Goal: Complete application form: Complete application form

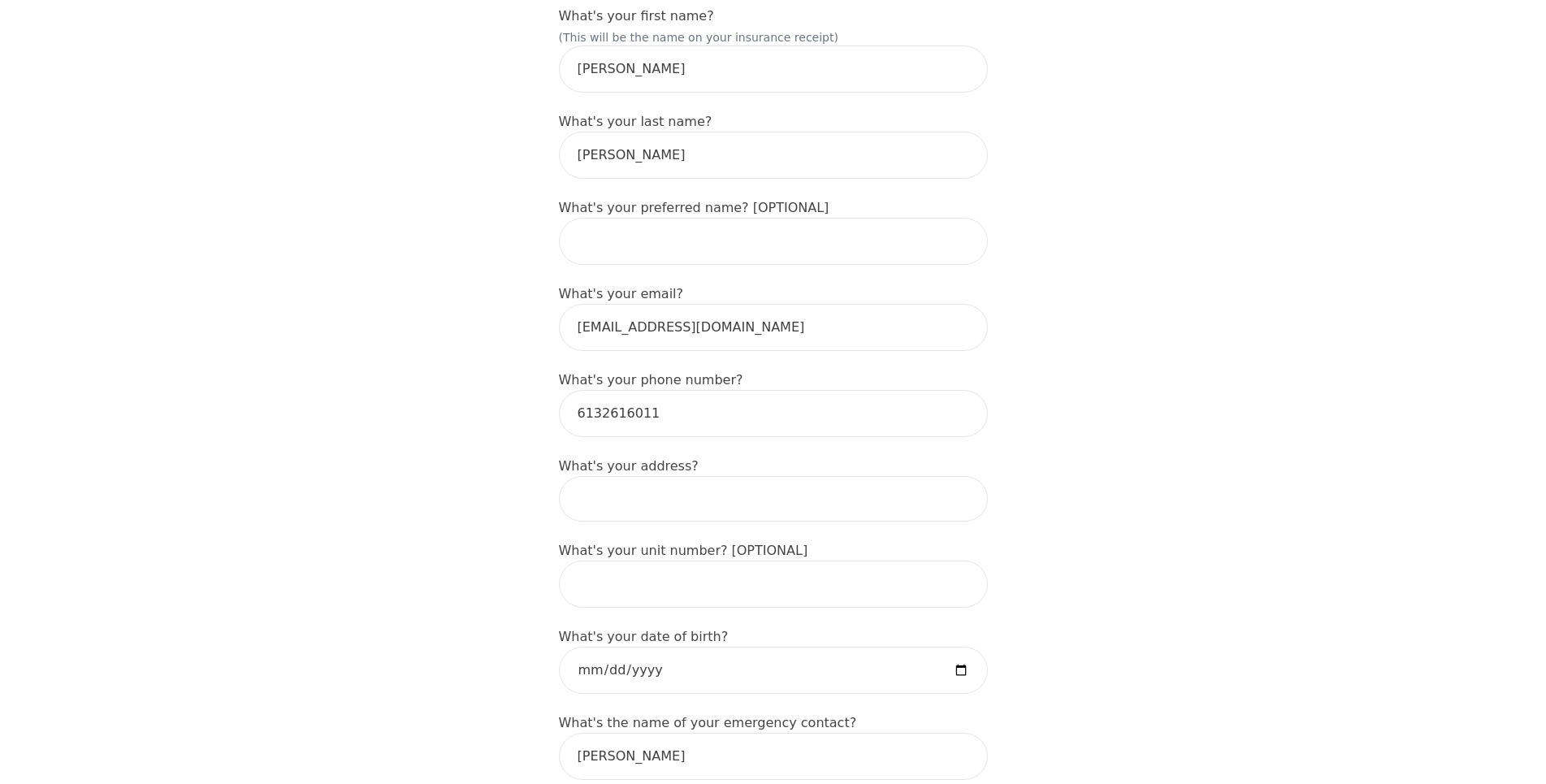
scroll to position [331, 0]
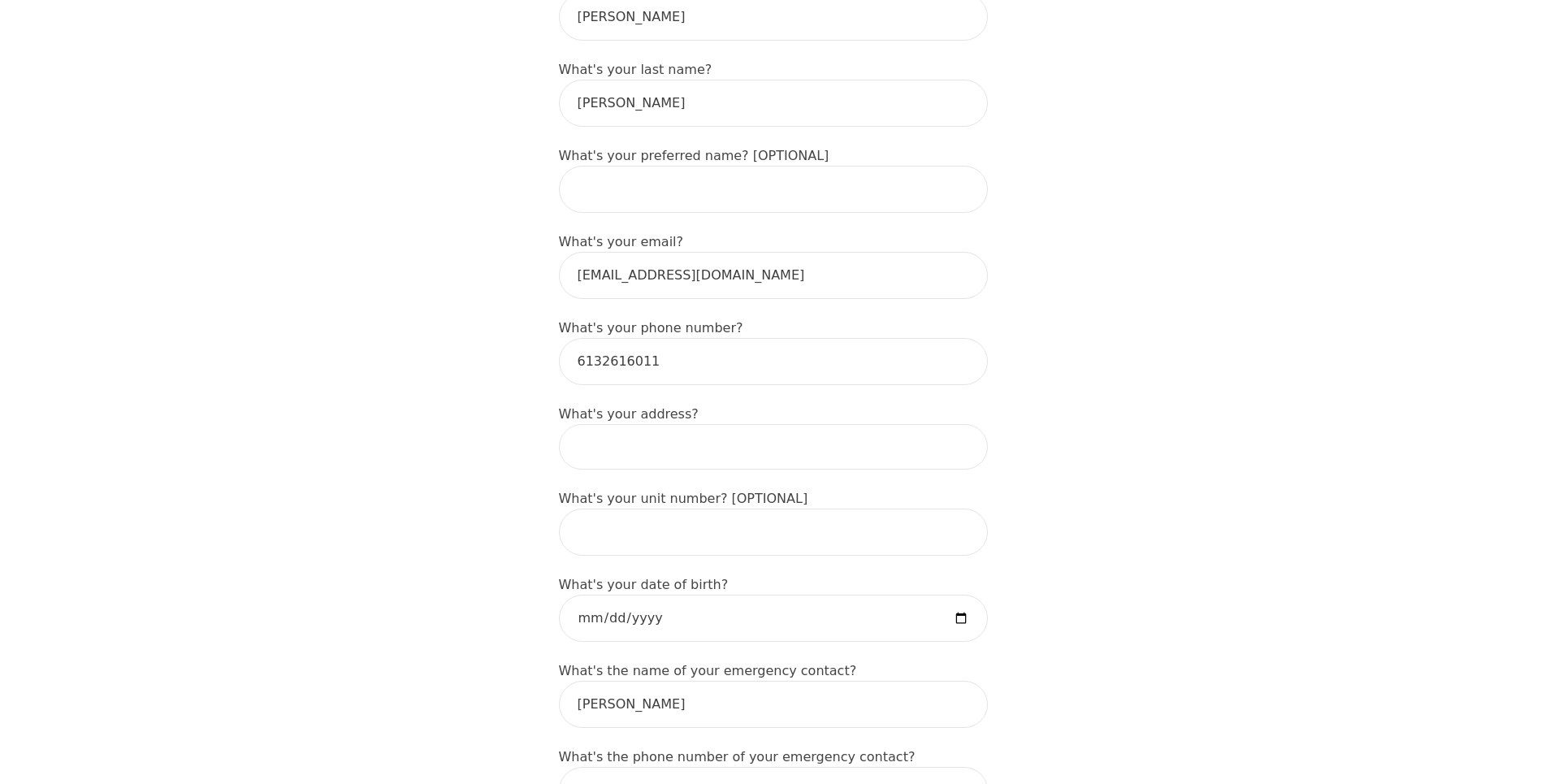
click at [611, 424] on input at bounding box center [773, 446] width 429 height 45
type input "[STREET_ADDRESS][PERSON_NAME]"
click at [604, 595] on input "date" at bounding box center [773, 618] width 429 height 47
type input "[DATE]"
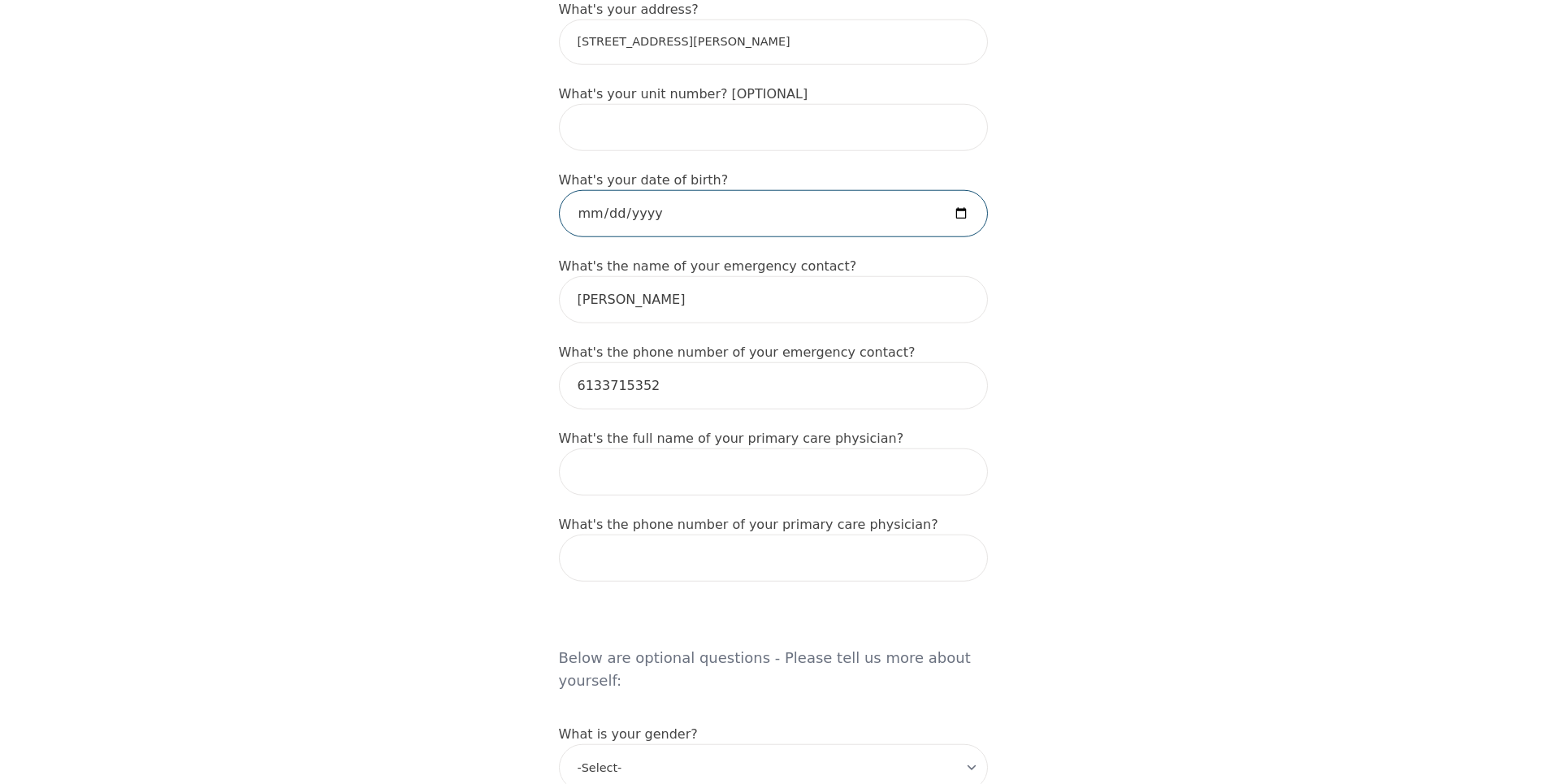
scroll to position [745, 0]
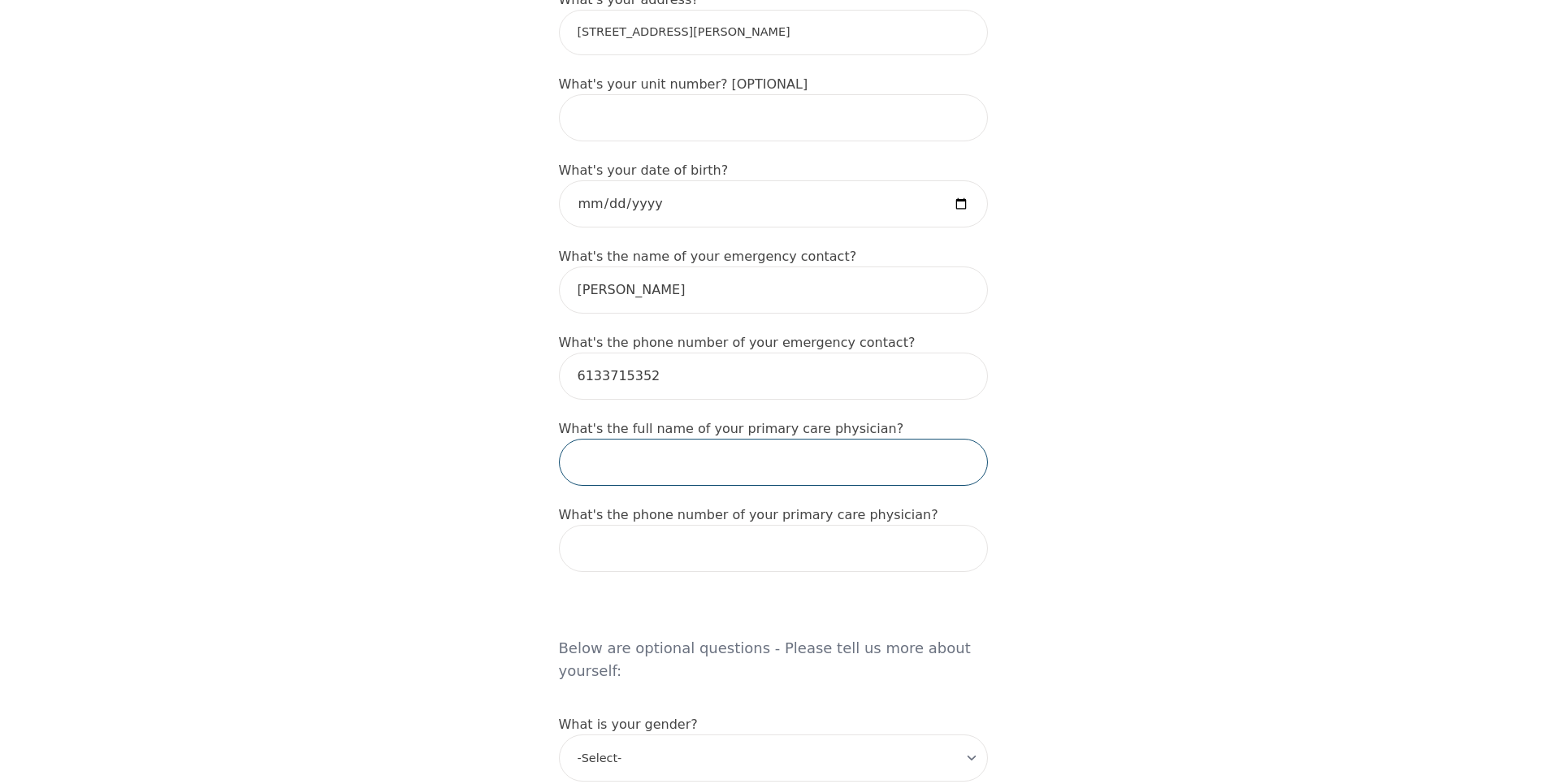
click at [674, 457] on input "text" at bounding box center [773, 462] width 429 height 47
type input "[PERSON_NAME]"
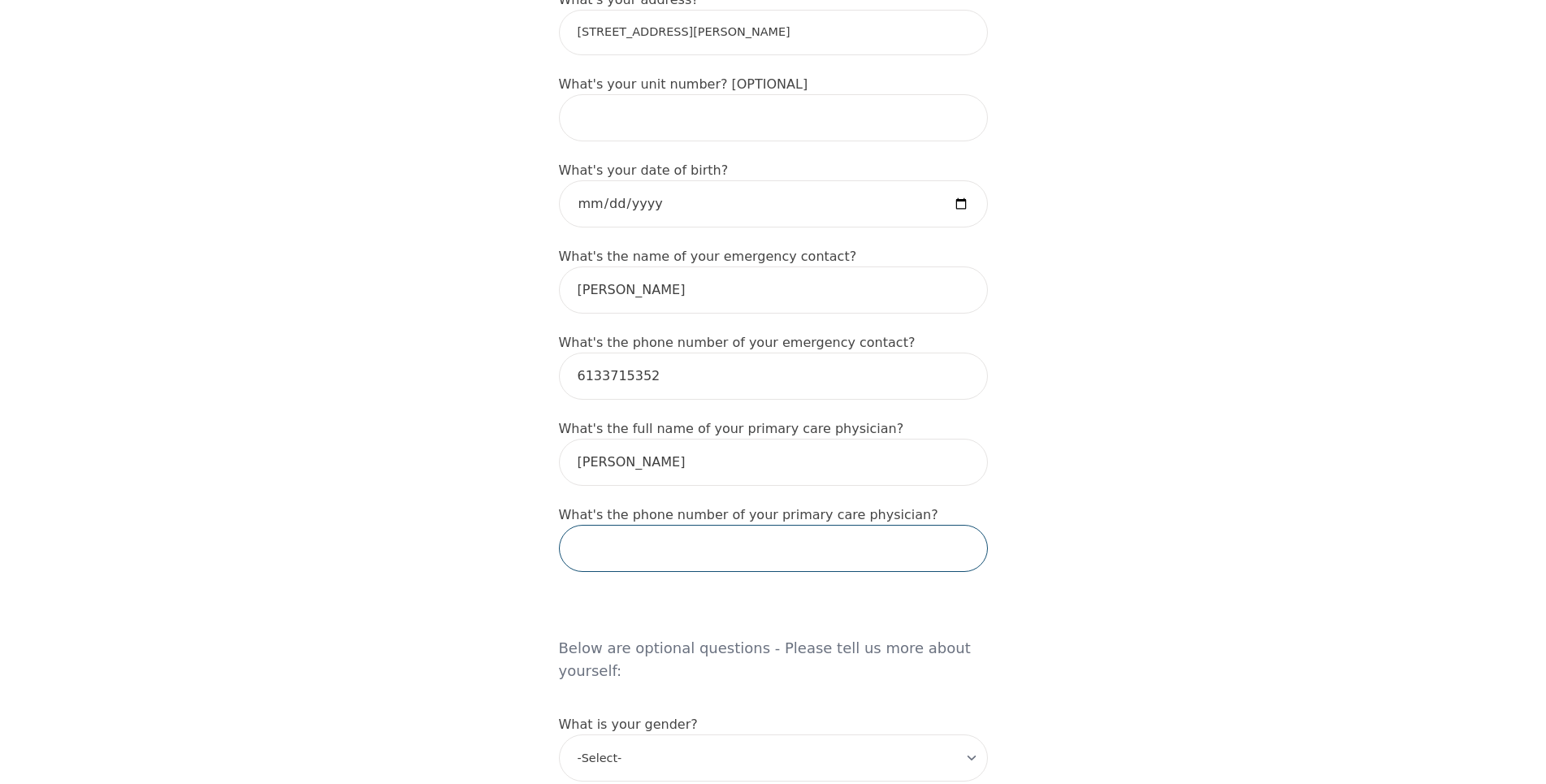
click at [657, 532] on input "tel" at bounding box center [773, 548] width 429 height 47
type input "6137761611"
click at [1112, 579] on div "Intake Assessment for [PERSON_NAME] Part 1 of 2: Tell Us About Yourself Please …" at bounding box center [773, 544] width 1546 height 2451
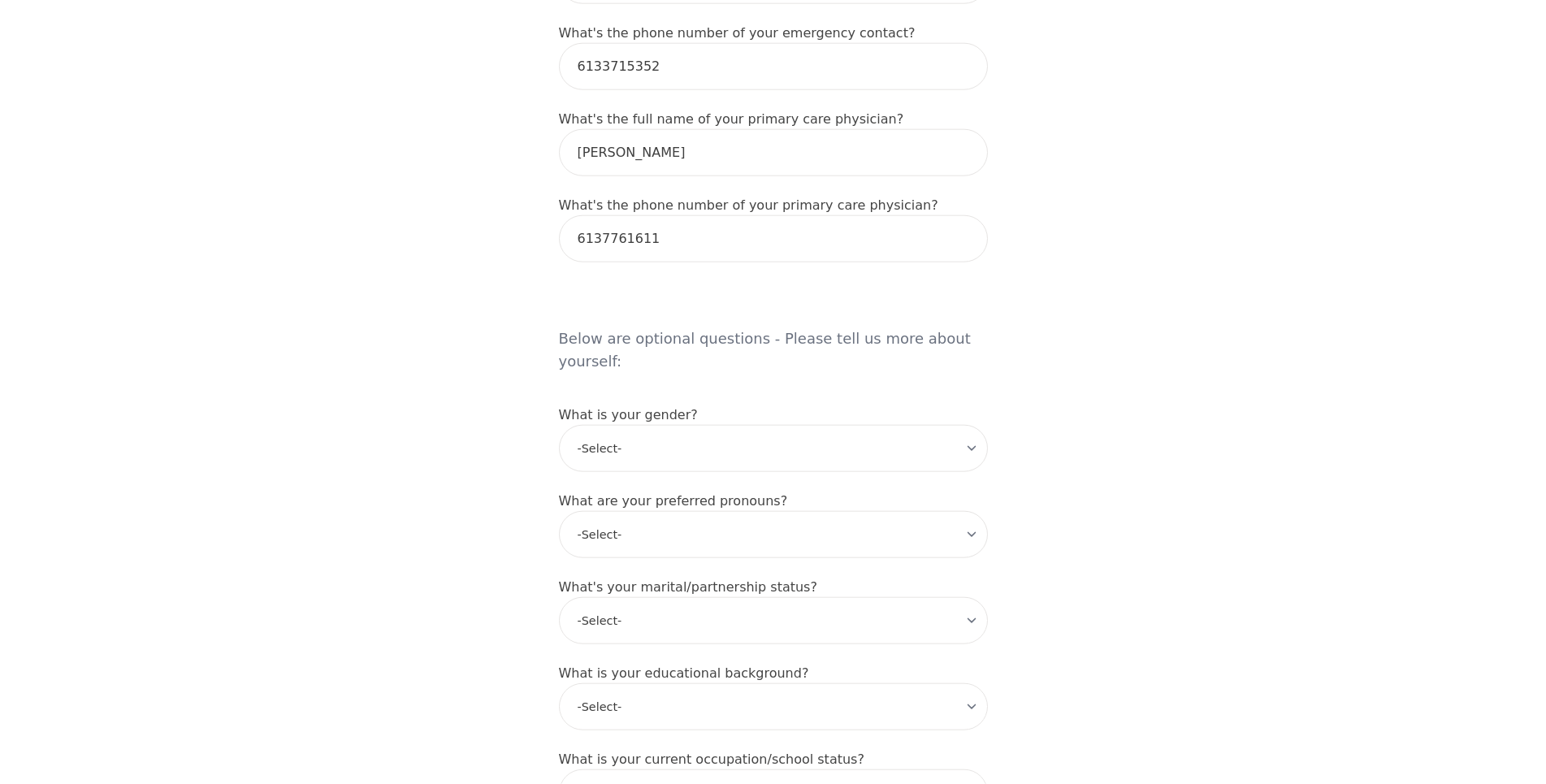
scroll to position [1160, 0]
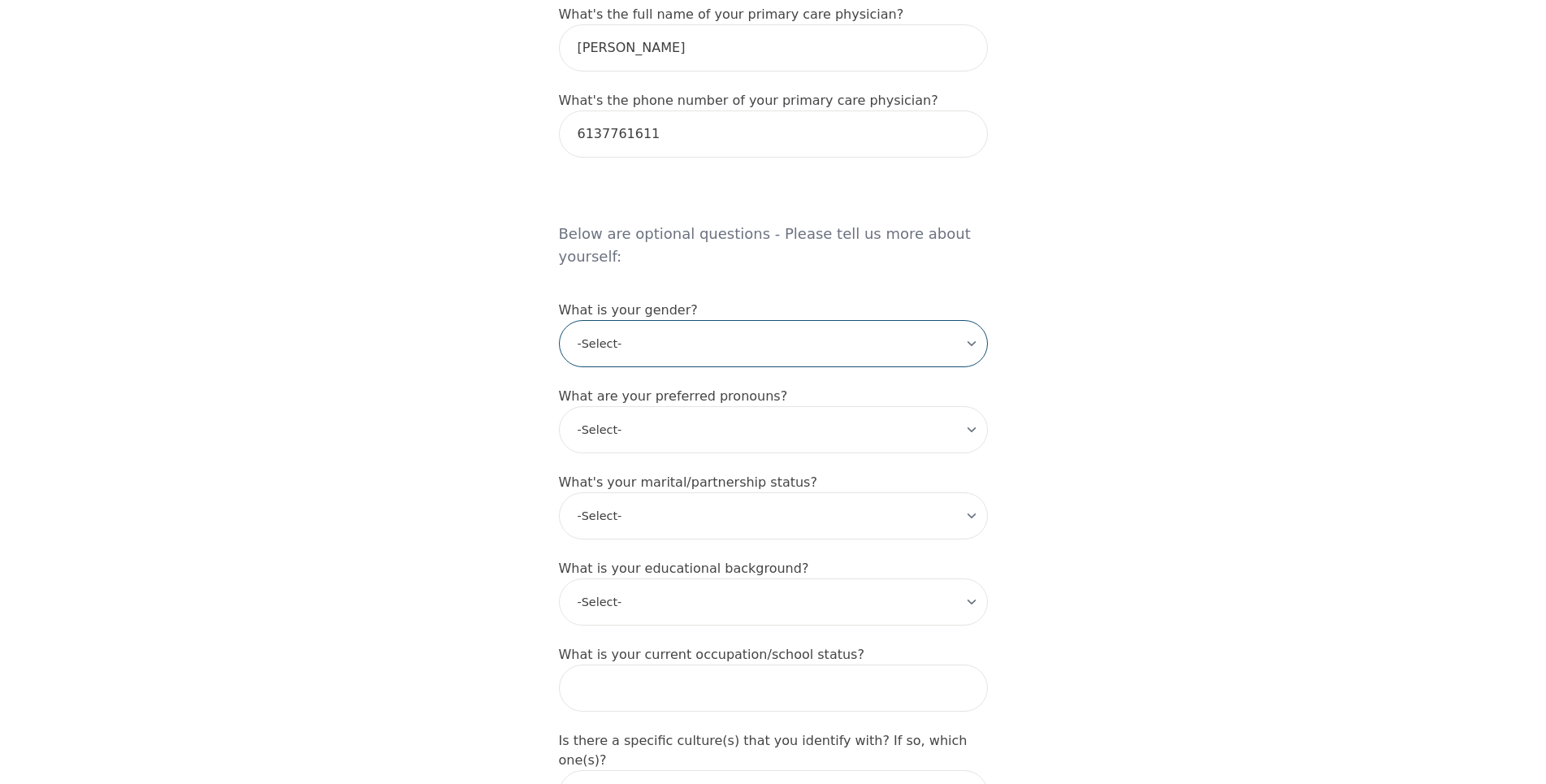
click at [559, 320] on select "-Select- [DEMOGRAPHIC_DATA] [DEMOGRAPHIC_DATA] [DEMOGRAPHIC_DATA] [DEMOGRAPHIC_…" at bounding box center [773, 343] width 429 height 47
select select "[DEMOGRAPHIC_DATA]"
click option "[DEMOGRAPHIC_DATA]" at bounding box center [0, 0] width 0 height 0
click at [559, 406] on select "-Select- he/him she/her they/them ze/zir xe/xem ey/em ve/ver tey/ter e/e per/pe…" at bounding box center [773, 430] width 429 height 47
select select "he/him"
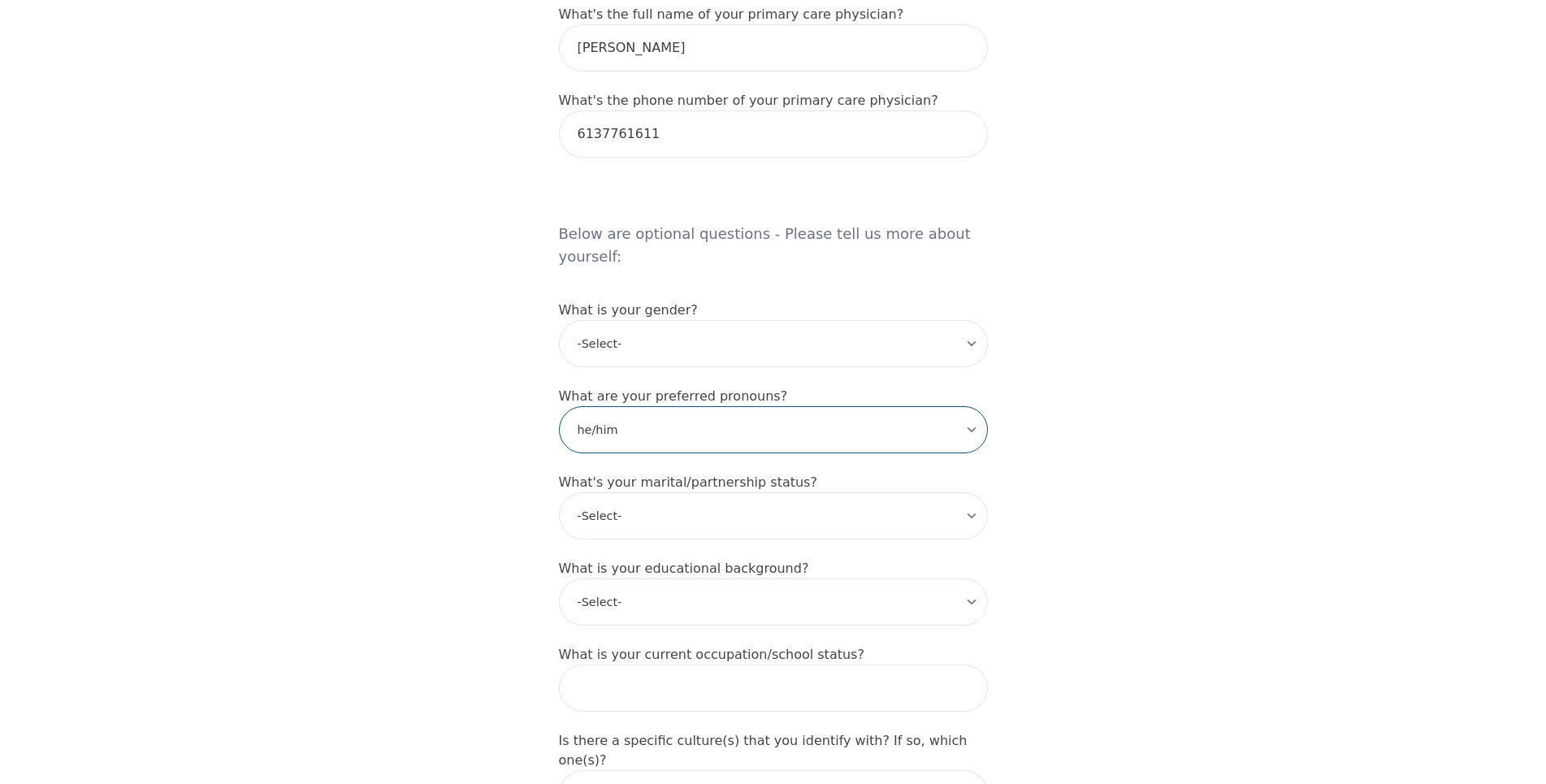
click option "he/him" at bounding box center [0, 0] width 0 height 0
click at [559, 492] on select "-Select- Single Partnered Married Common Law Widowed Separated Divorced" at bounding box center [773, 516] width 429 height 47
select select "Married"
click option "Married" at bounding box center [0, 0] width 0 height 0
select select "Associate degree"
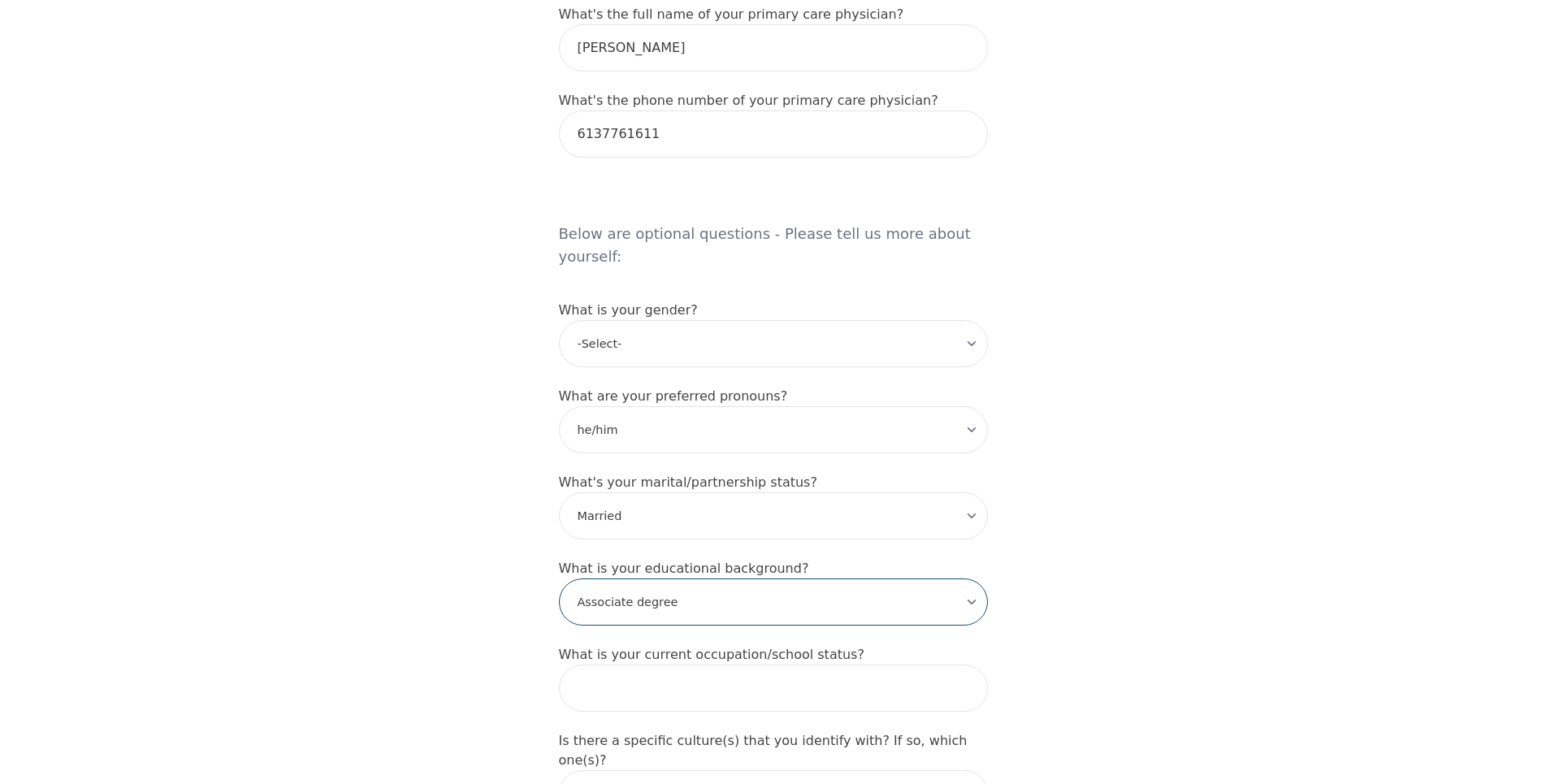
click option "Associate degree" at bounding box center [0, 0] width 0 height 0
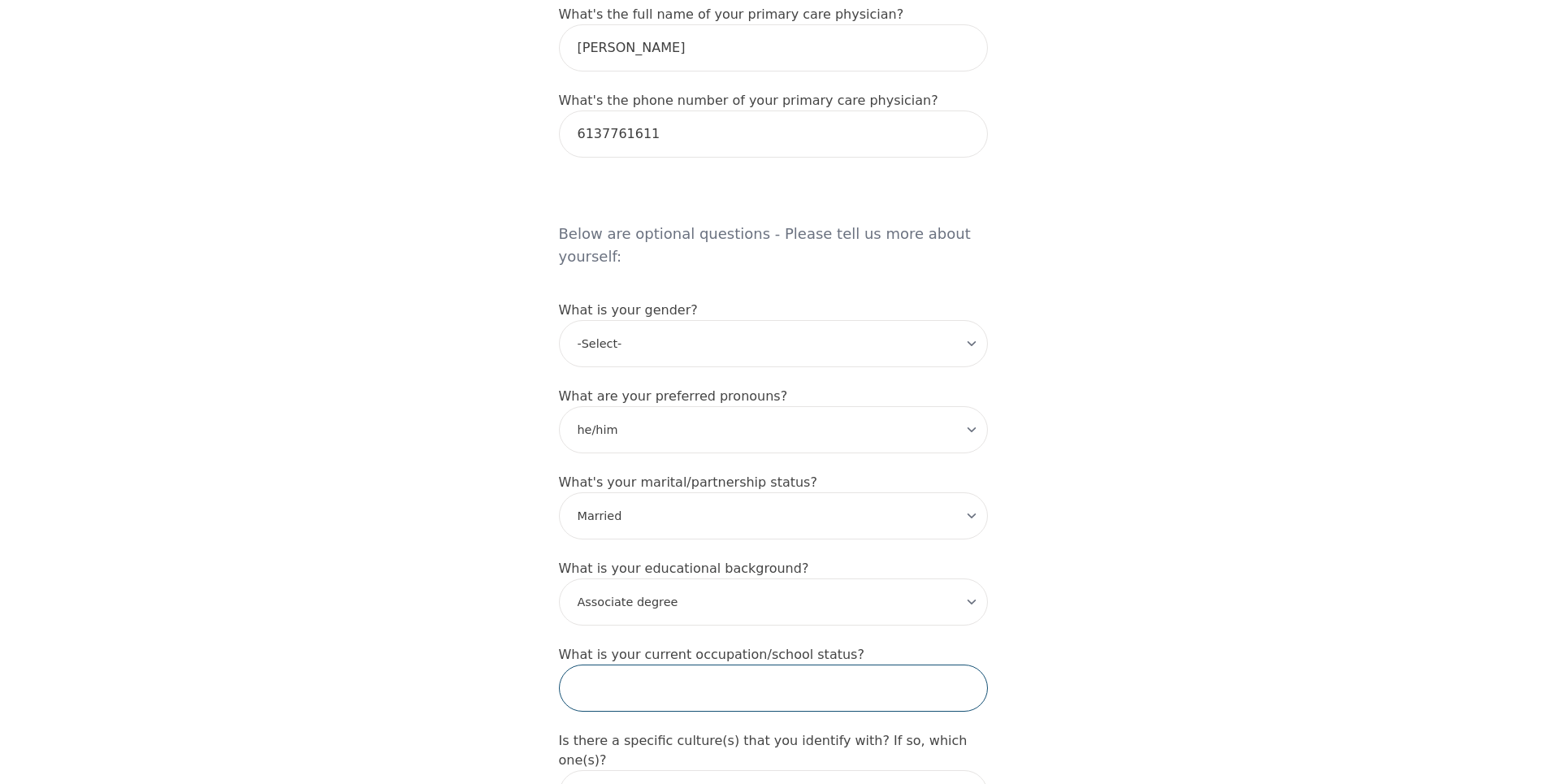
click at [656, 664] on input "text" at bounding box center [773, 688] width 429 height 47
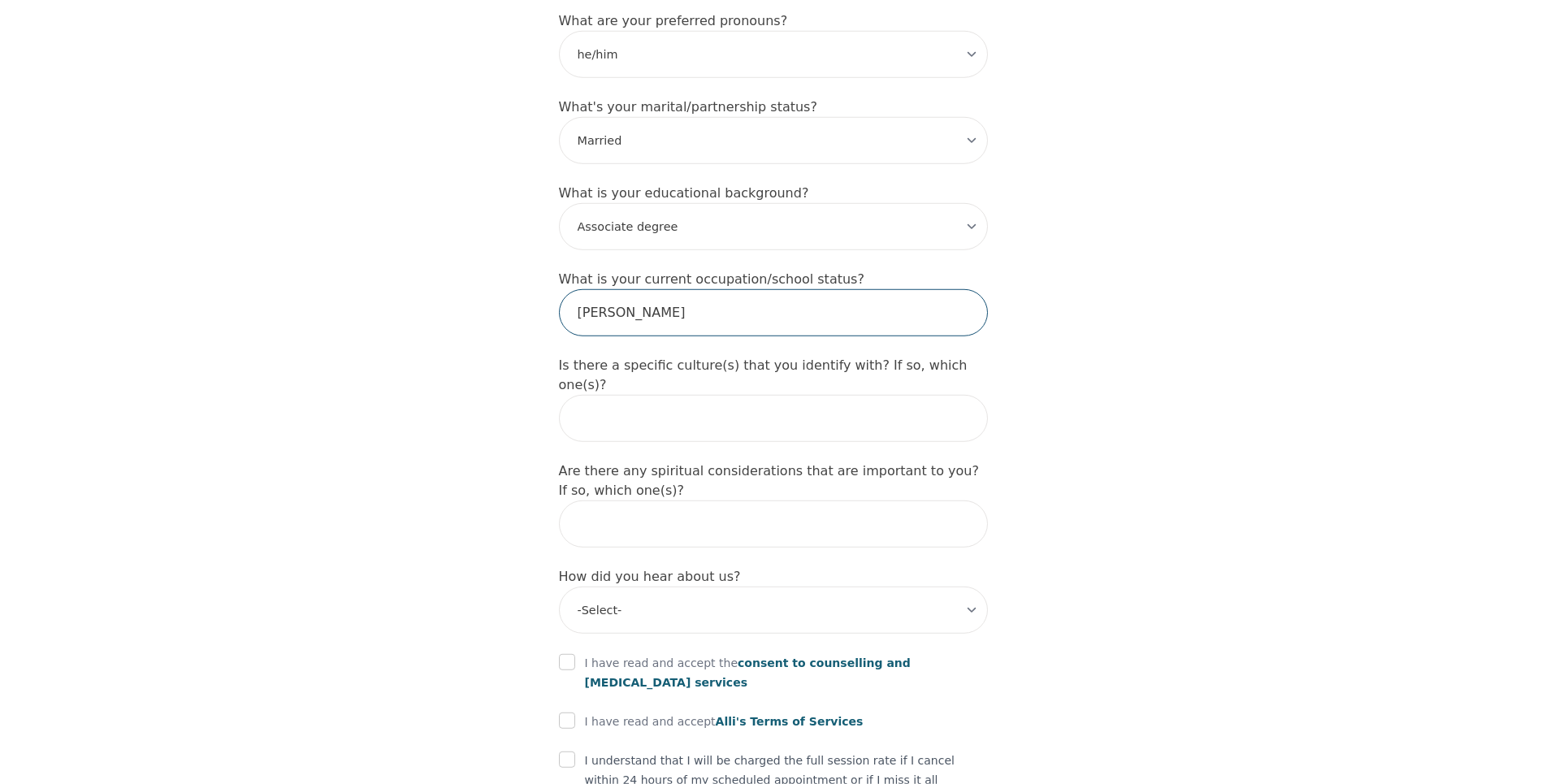
scroll to position [1573, 0]
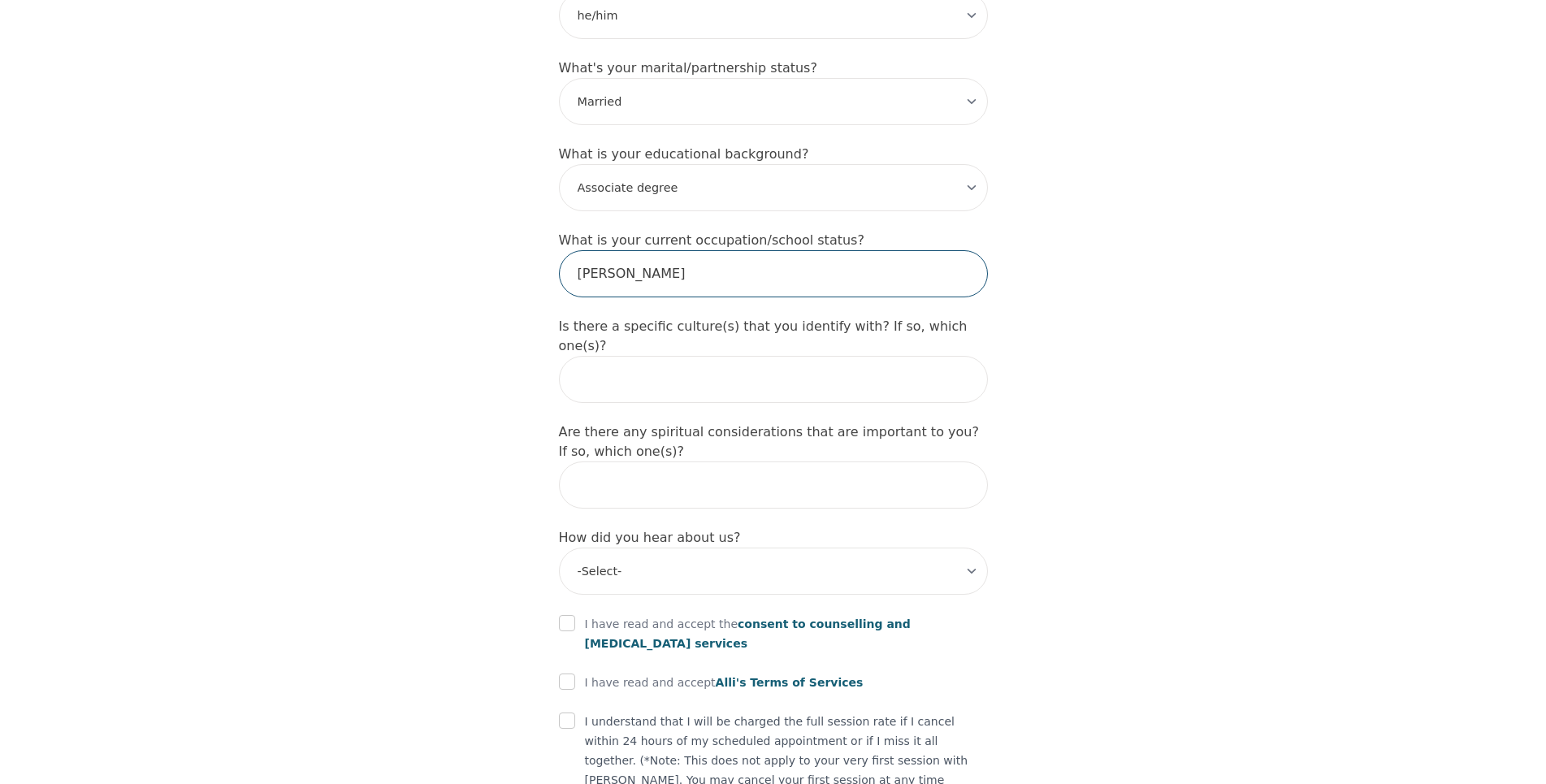
type input "[PERSON_NAME]"
select select "Facebook/Instagram Ads"
click option "Facebook/Instagram Ads" at bounding box center [0, 0] width 0 height 0
click at [568, 615] on input "checkbox" at bounding box center [567, 623] width 16 height 16
checkbox input "true"
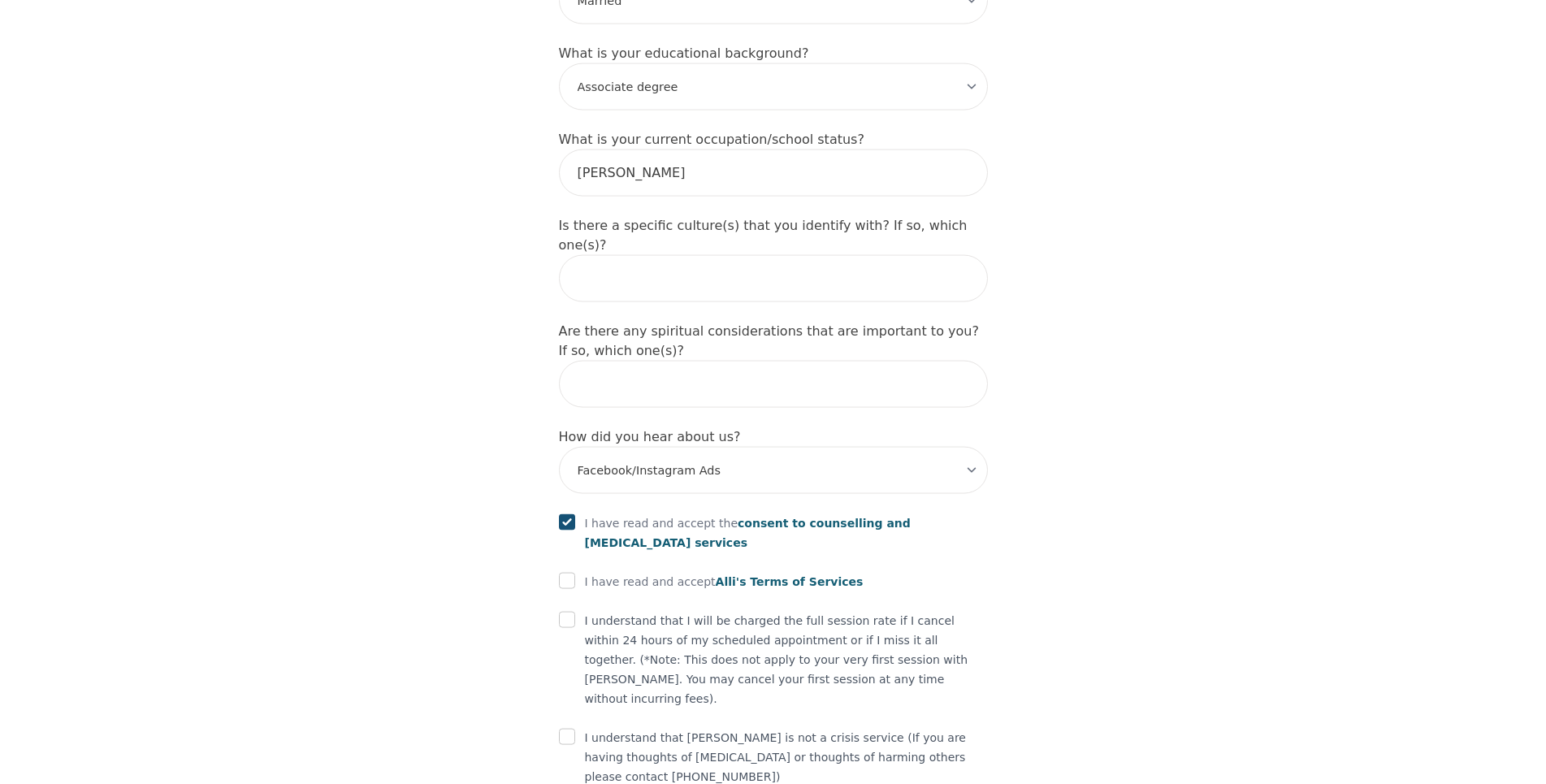
scroll to position [1677, 0]
click at [564, 570] on input "checkbox" at bounding box center [567, 578] width 16 height 16
checkbox input "true"
click at [566, 609] on input "checkbox" at bounding box center [567, 617] width 16 height 16
checkbox input "true"
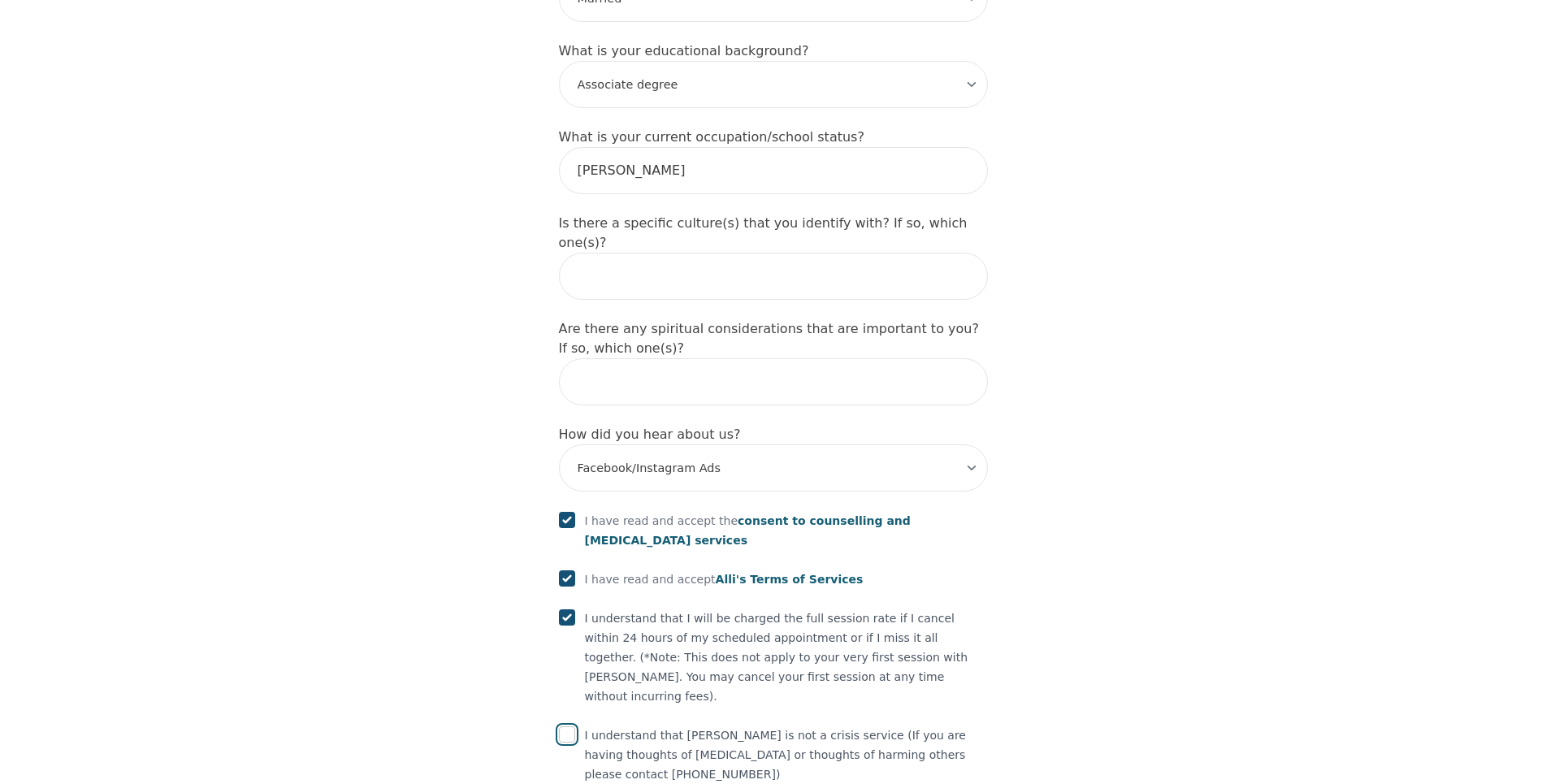
click at [565, 726] on input "checkbox" at bounding box center [567, 734] width 16 height 16
checkbox input "true"
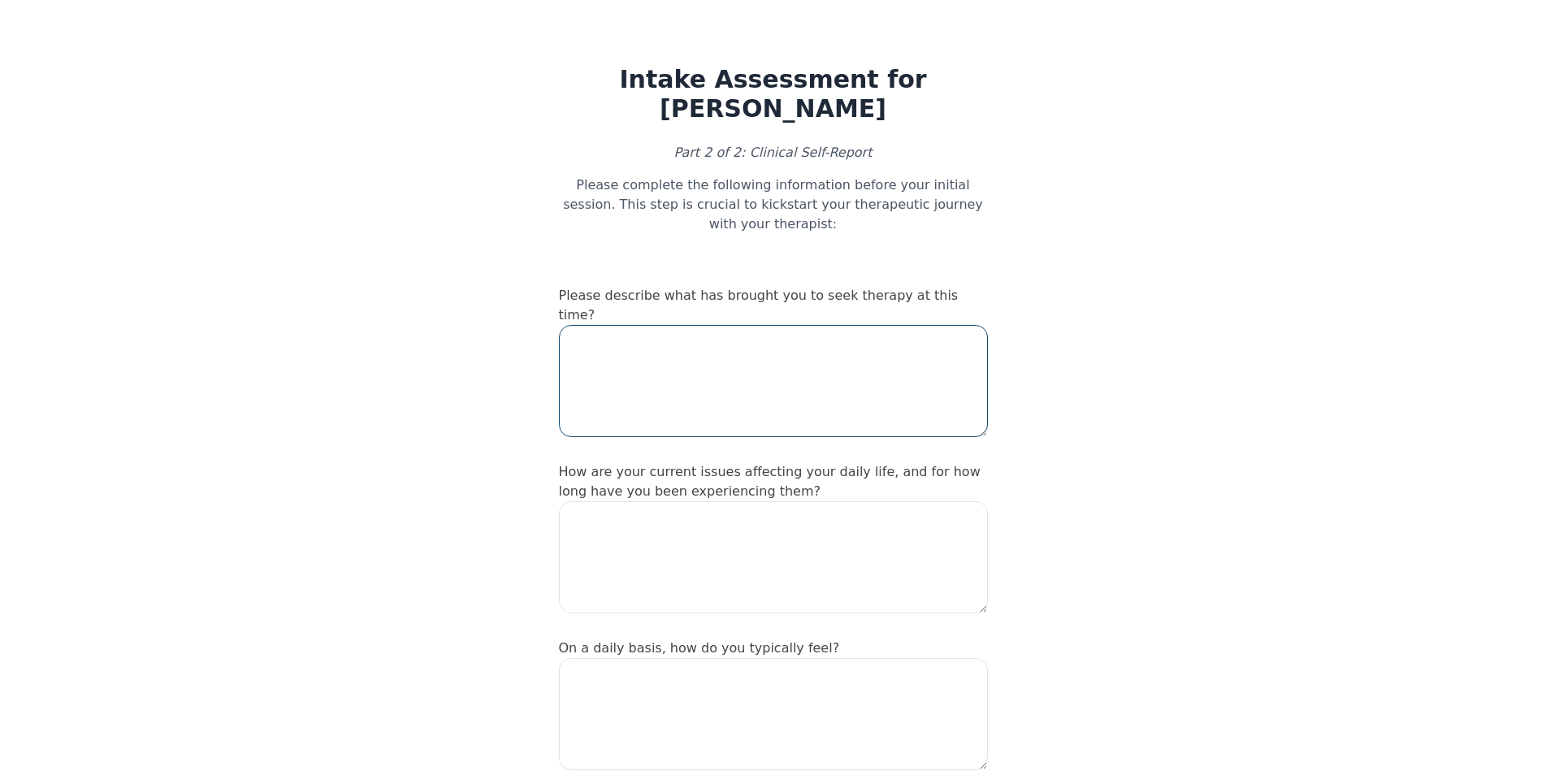
click at [662, 339] on textarea at bounding box center [773, 381] width 429 height 112
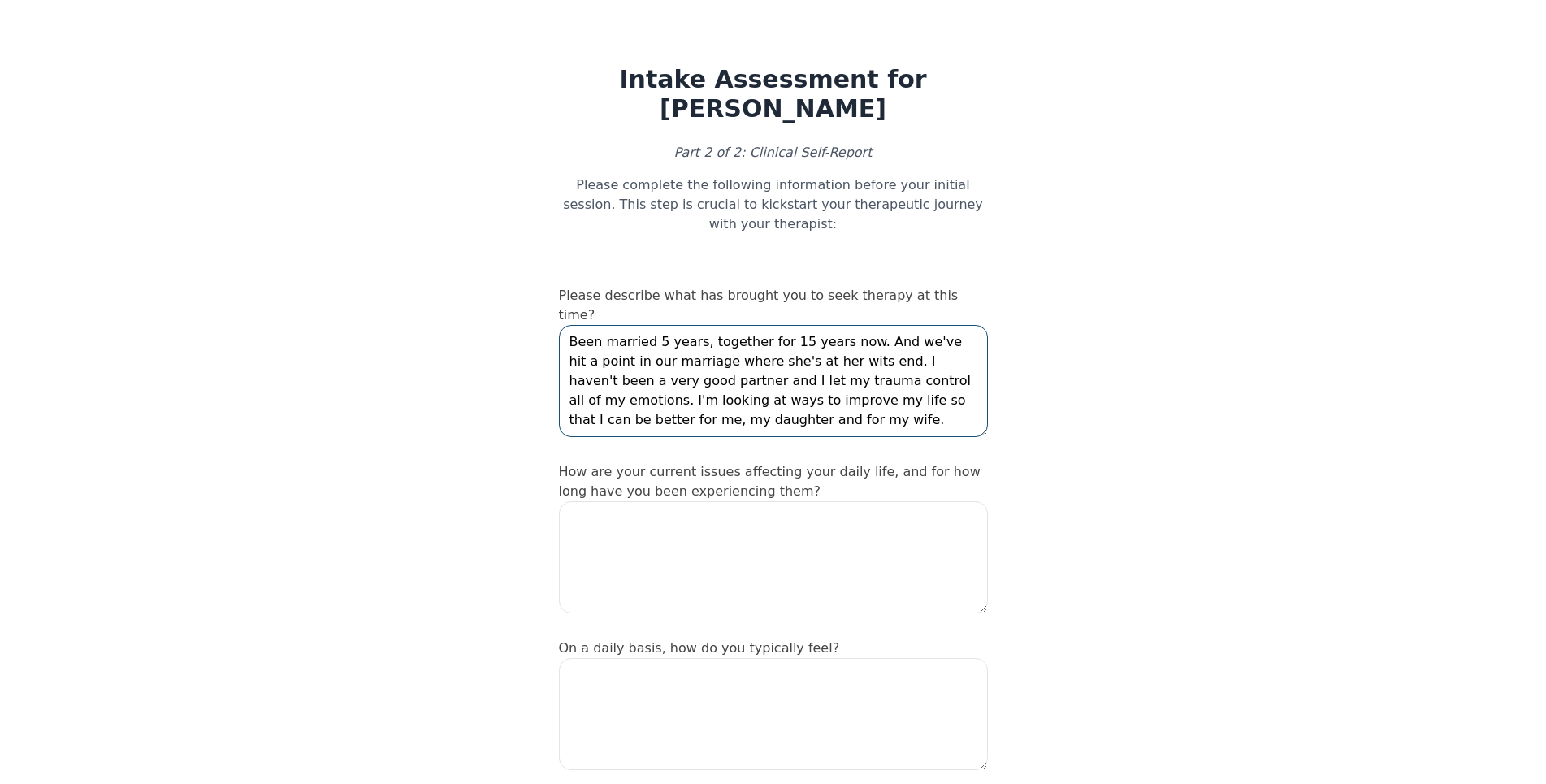
type textarea "Been married 5 years, together for 15 years now. And we've hit a point in our m…"
click at [696, 501] on textarea at bounding box center [773, 557] width 429 height 112
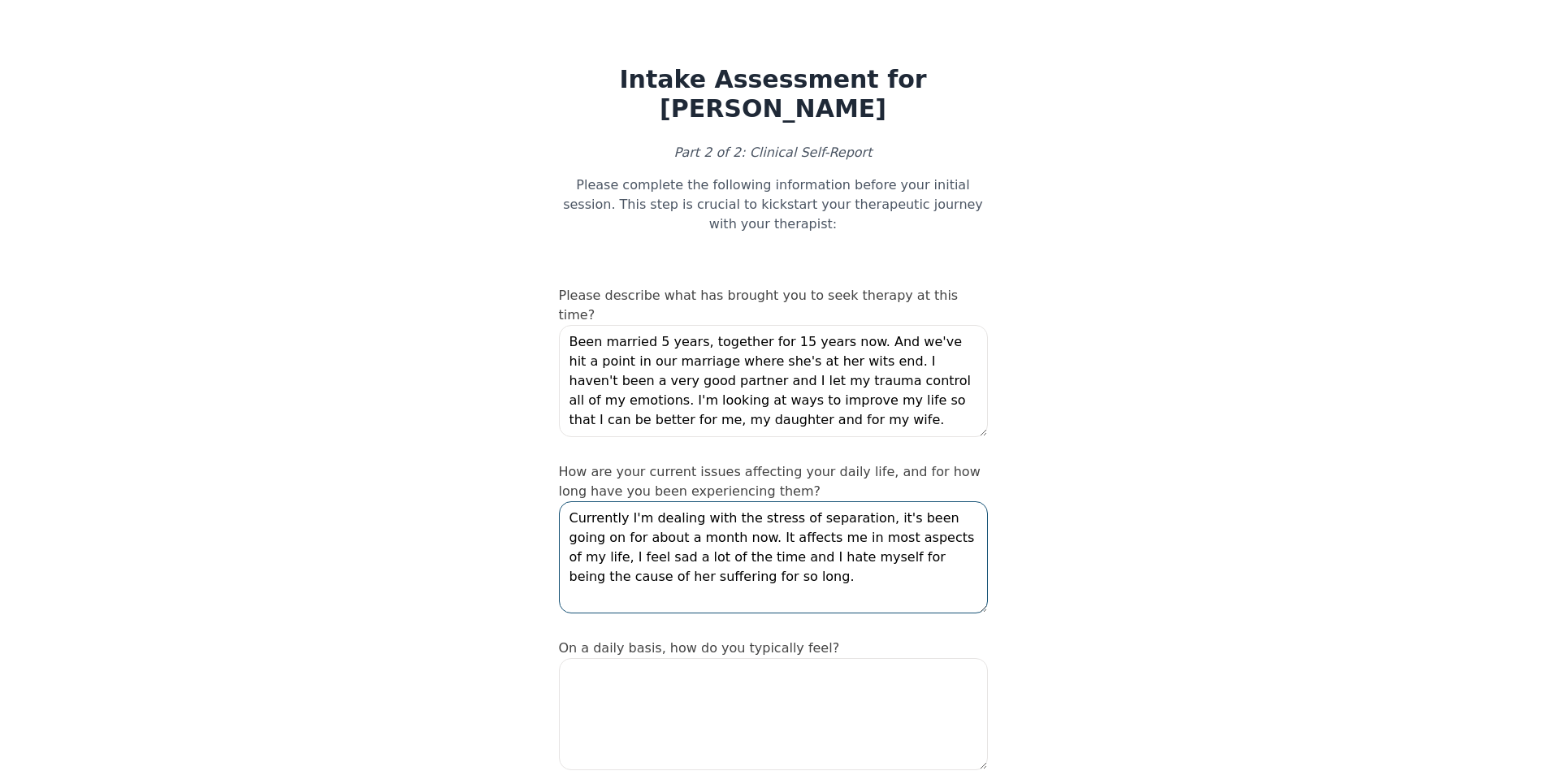
type textarea "Currently I'm dealing with the stress of separation, it's been going on for abo…"
click at [630, 658] on textarea at bounding box center [773, 714] width 429 height 112
type textarea "I"
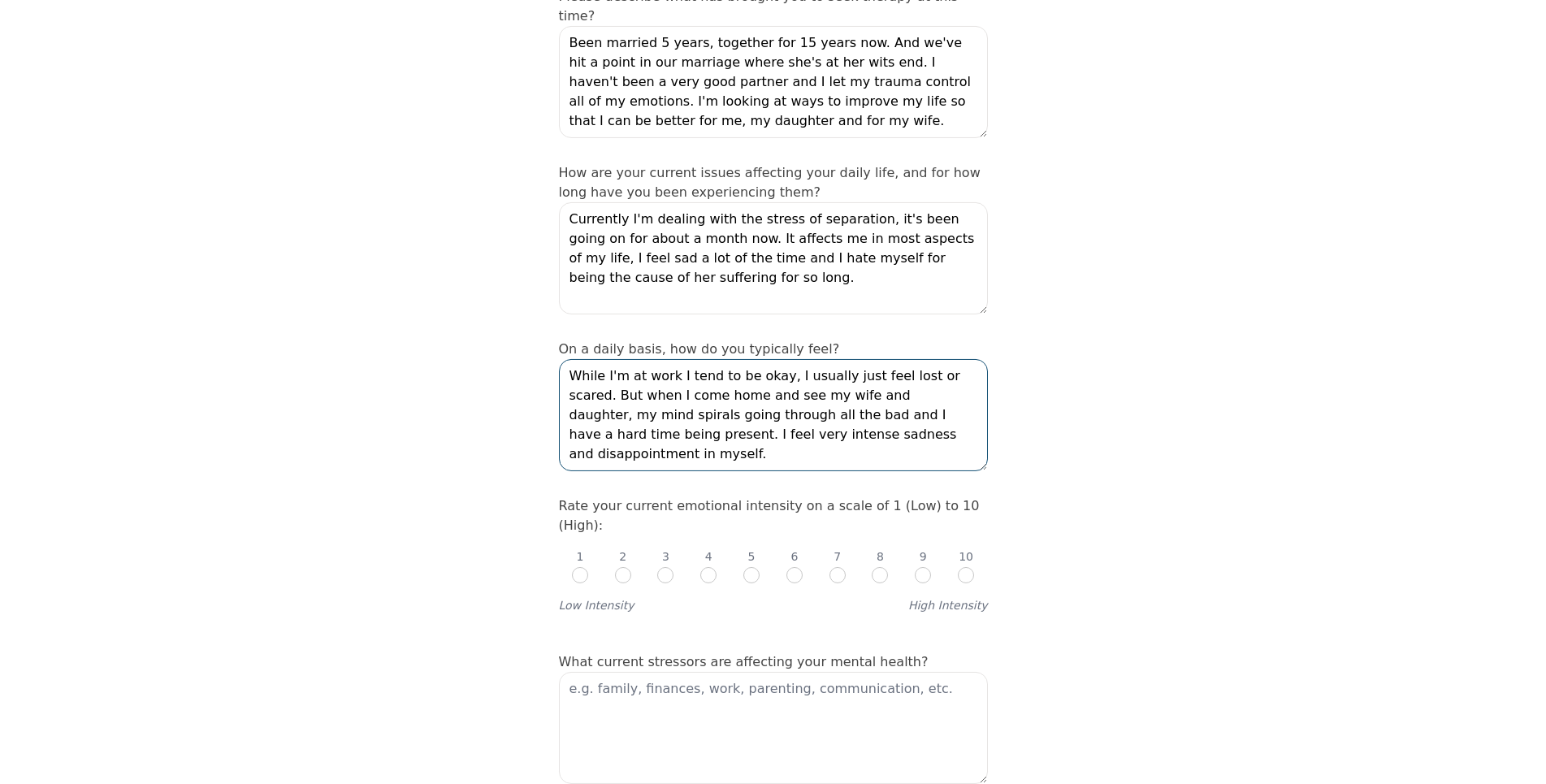
scroll to position [331, 0]
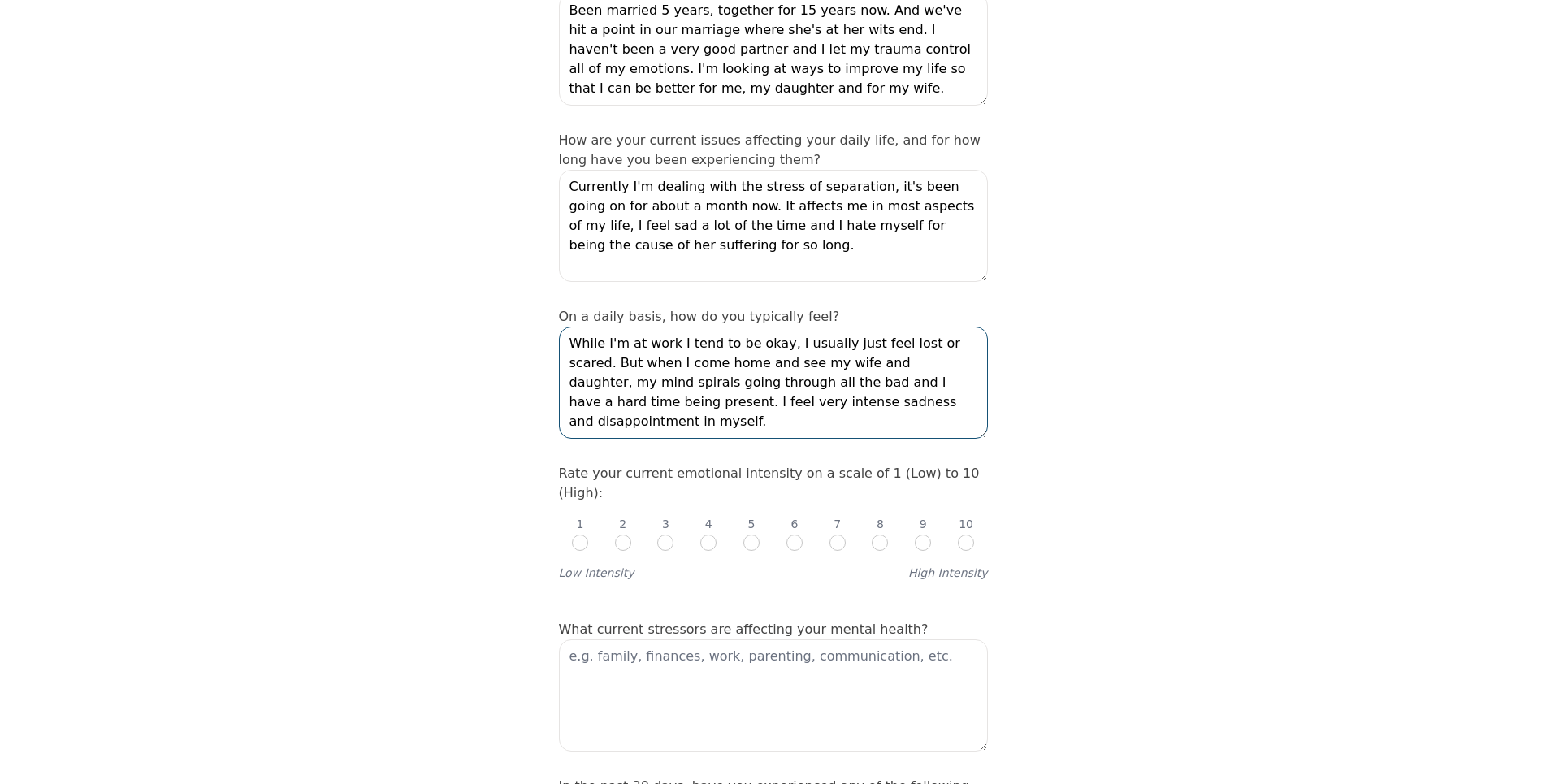
type textarea "While I'm at work I tend to be okay, I usually just feel lost or scared. But wh…"
click at [795, 516] on p "6" at bounding box center [794, 524] width 7 height 16
click at [793, 534] on input "radio" at bounding box center [794, 542] width 16 height 16
radio input "true"
click at [654, 639] on textarea at bounding box center [773, 695] width 429 height 112
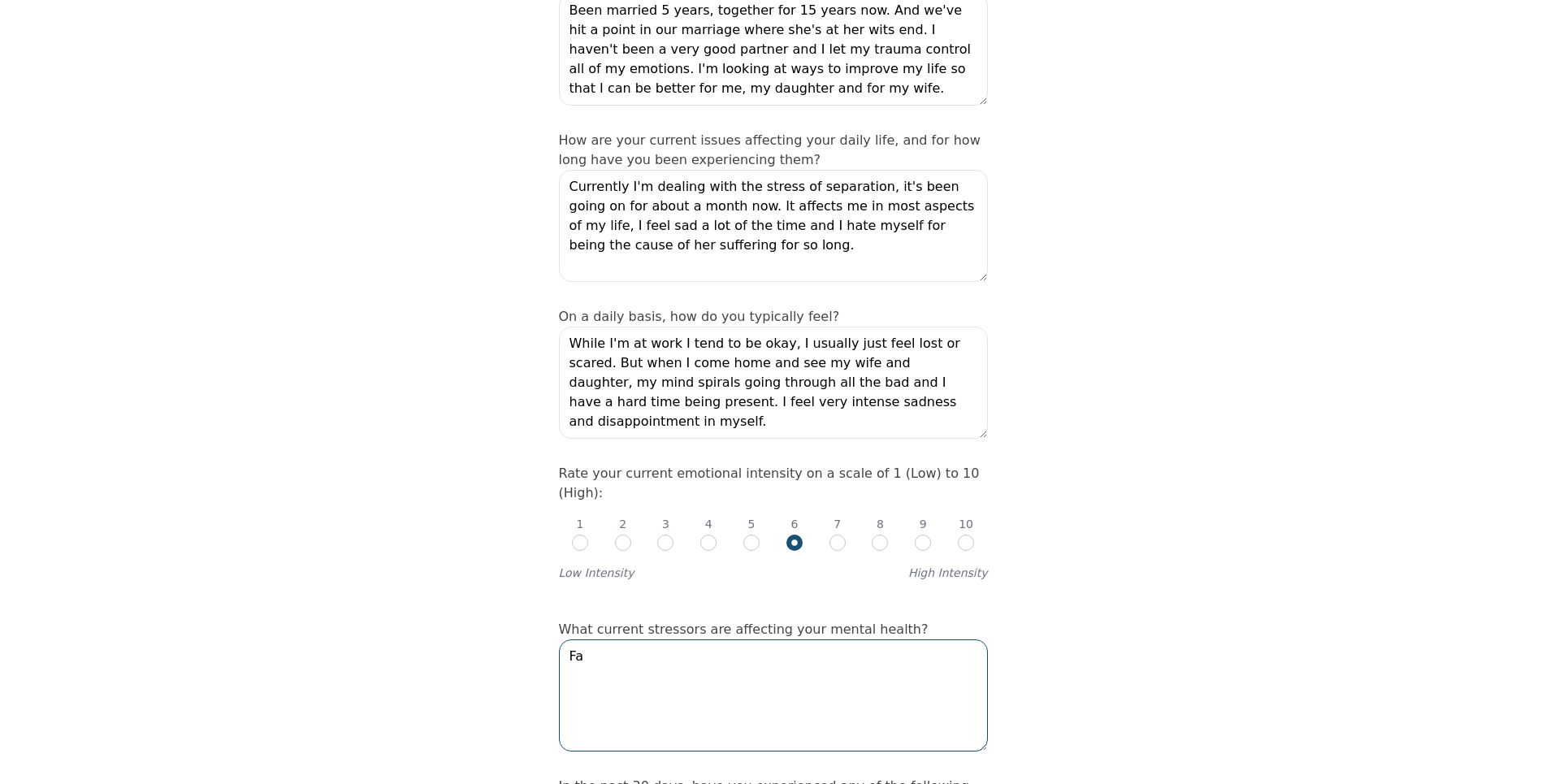
type textarea "F"
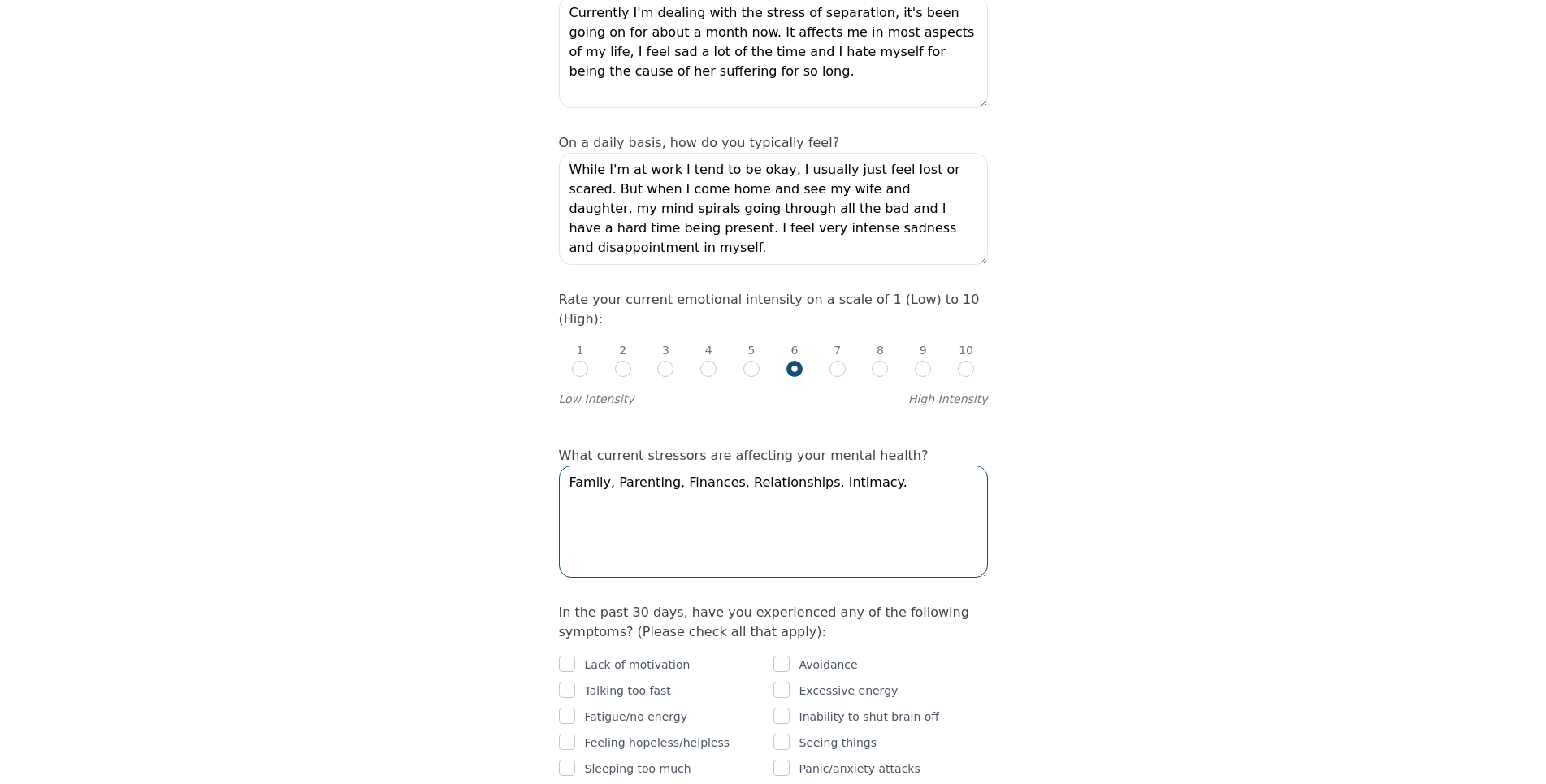
scroll to position [663, 0]
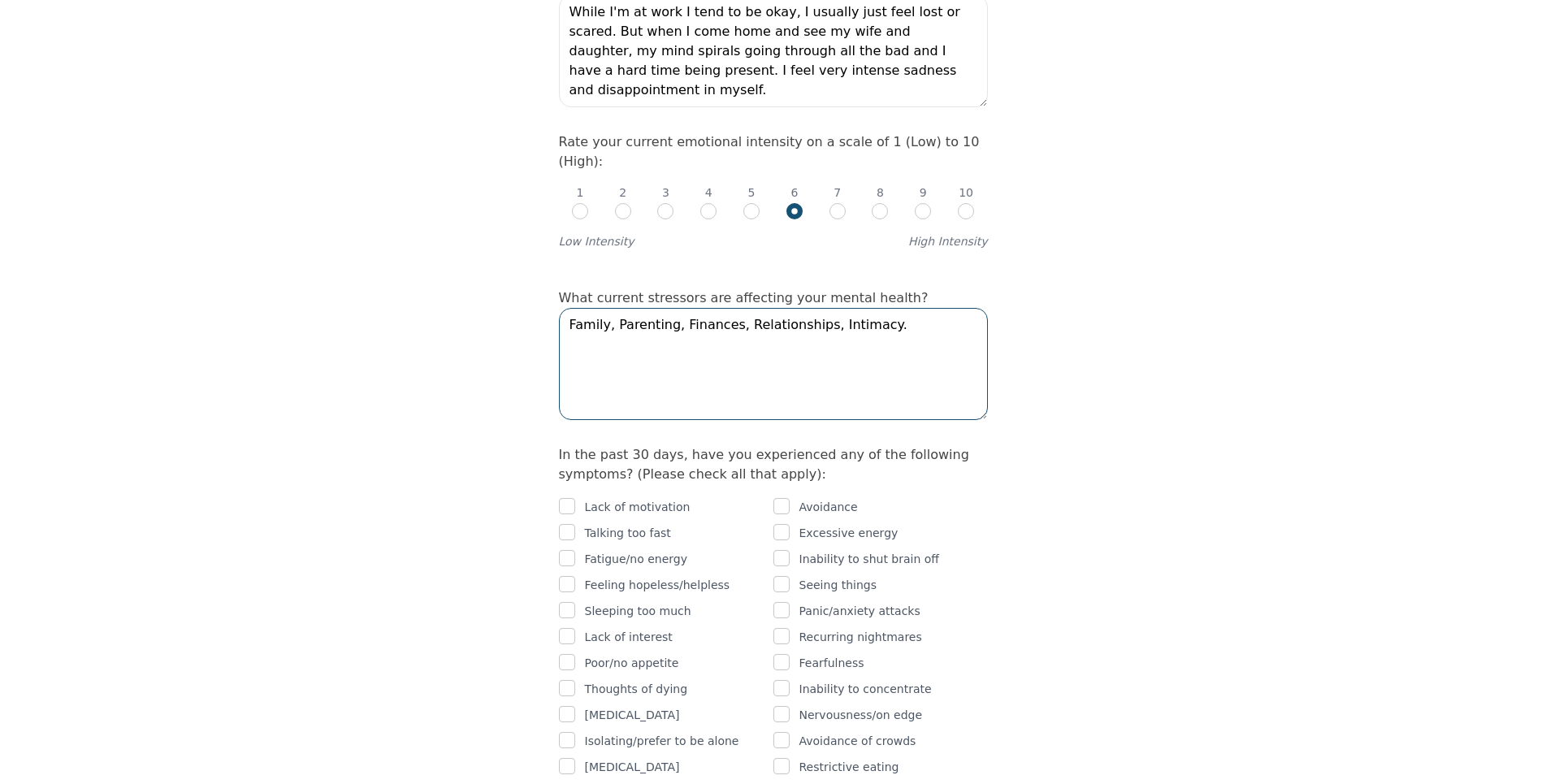
type textarea "Family, Parenting, Finances, Relationships, Intimacy."
click at [785, 498] on input "checkbox" at bounding box center [782, 506] width 16 height 16
checkbox input "true"
click at [571, 550] on input "checkbox" at bounding box center [567, 558] width 16 height 16
checkbox input "true"
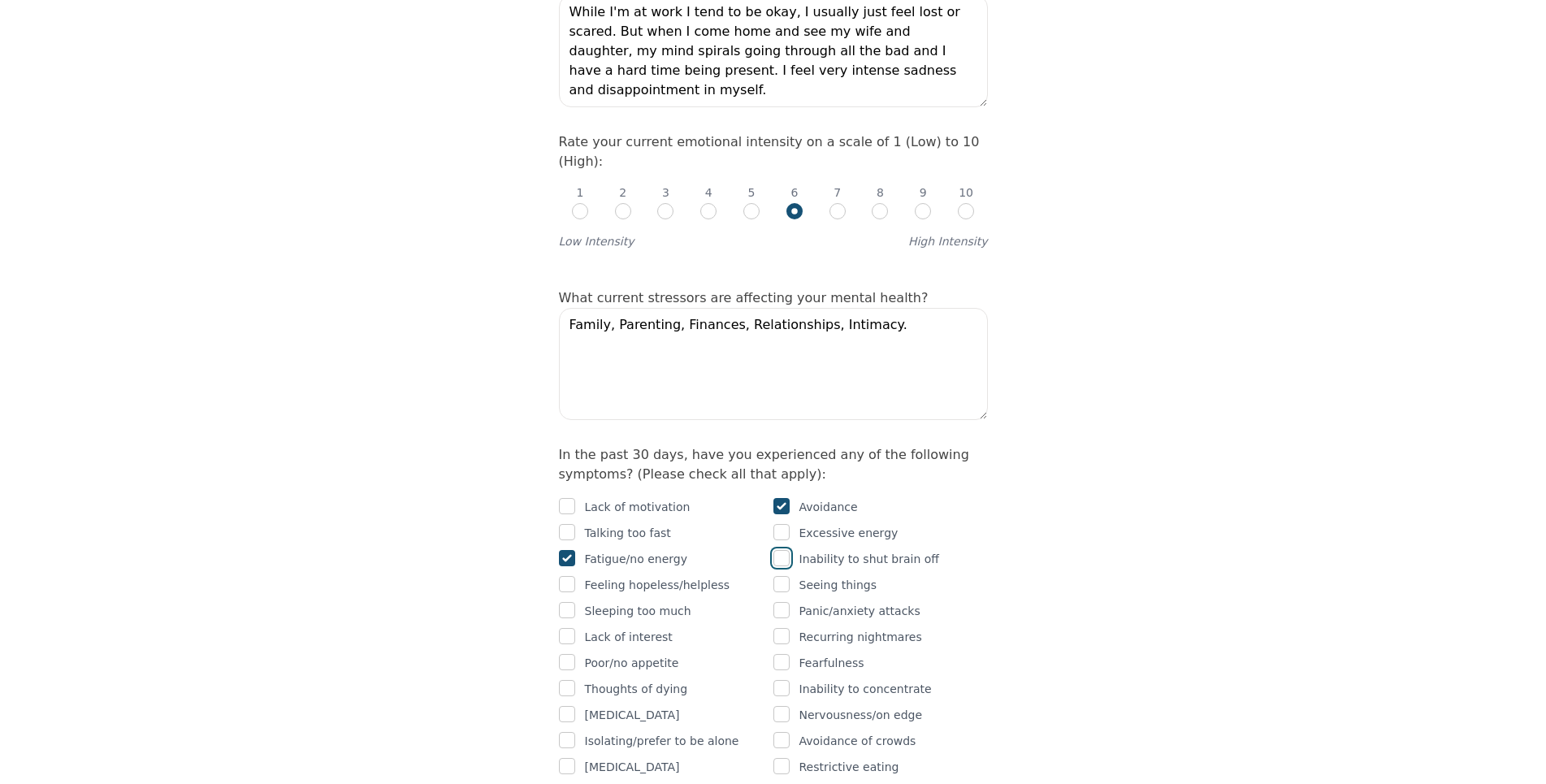
click at [784, 550] on input "checkbox" at bounding box center [782, 558] width 16 height 16
checkbox input "true"
click at [780, 576] on input "checkbox" at bounding box center [782, 584] width 16 height 16
checkbox input "false"
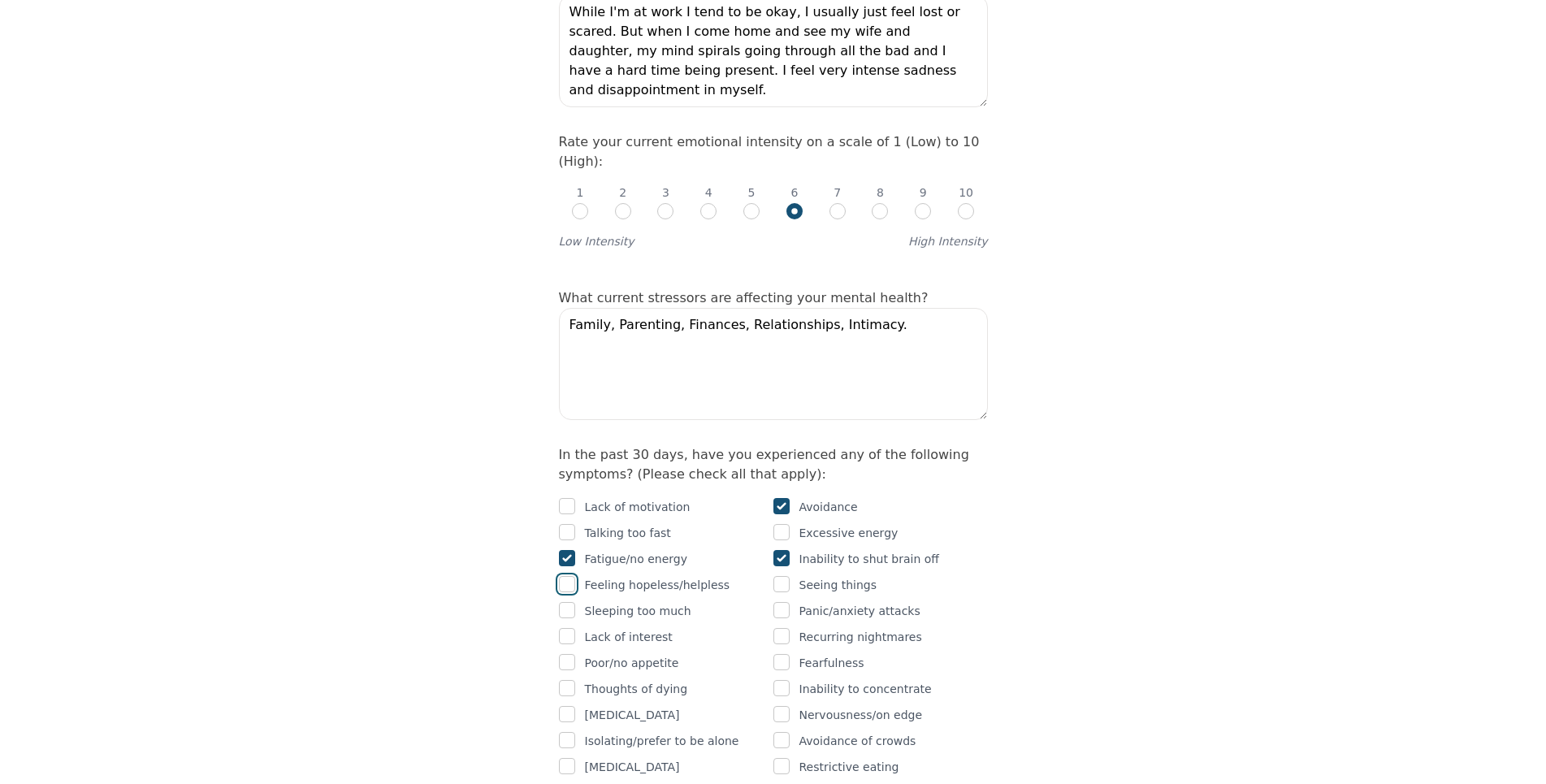
click at [567, 576] on input "checkbox" at bounding box center [567, 584] width 16 height 16
checkbox input "true"
click at [783, 602] on input "checkbox" at bounding box center [782, 610] width 16 height 16
checkbox input "true"
click at [571, 654] on input "checkbox" at bounding box center [567, 662] width 16 height 16
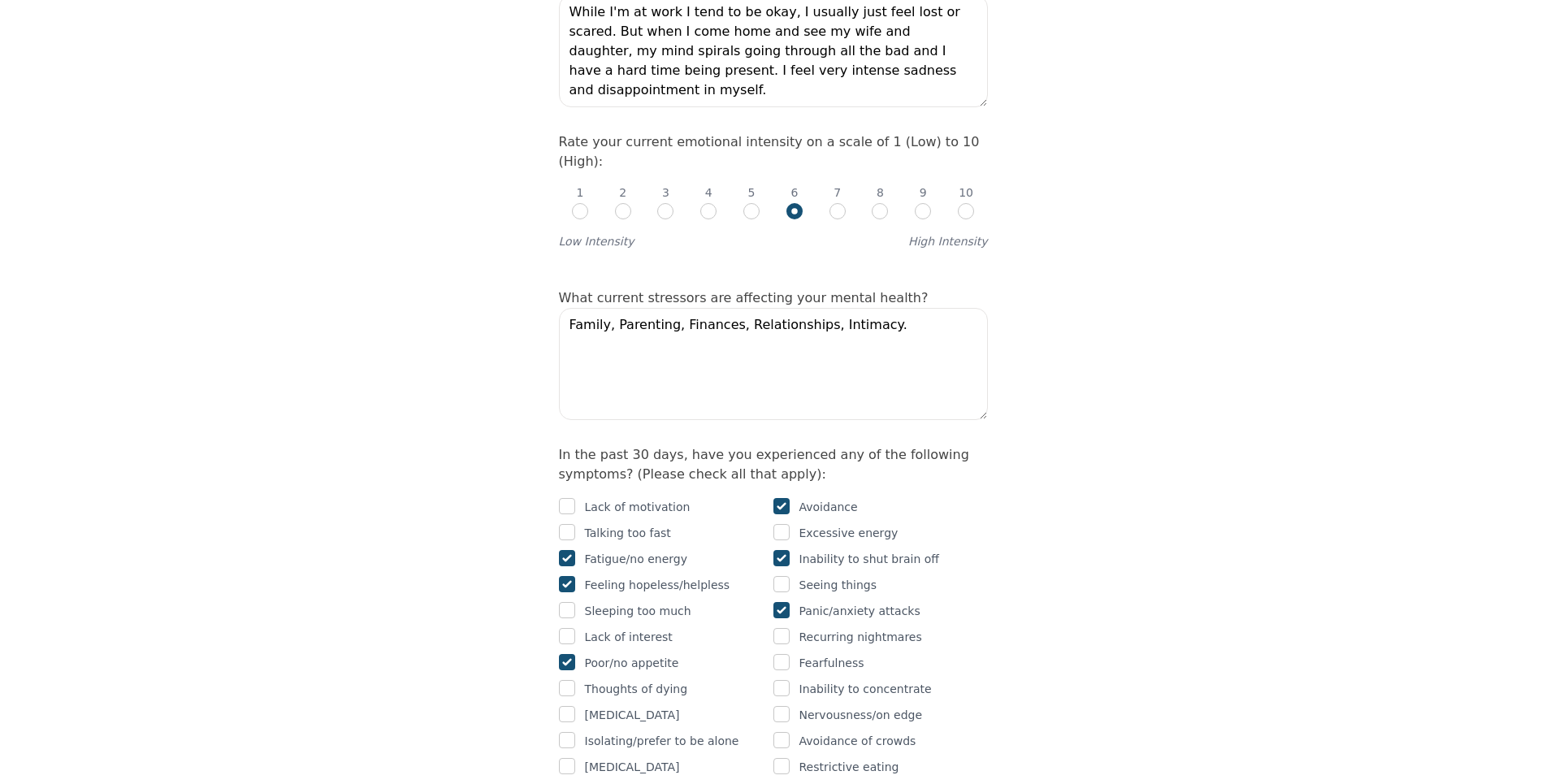
checkbox input "true"
click at [785, 654] on input "checkbox" at bounding box center [782, 662] width 16 height 16
checkbox input "true"
click at [781, 680] on input "checkbox" at bounding box center [782, 688] width 16 height 16
checkbox input "true"
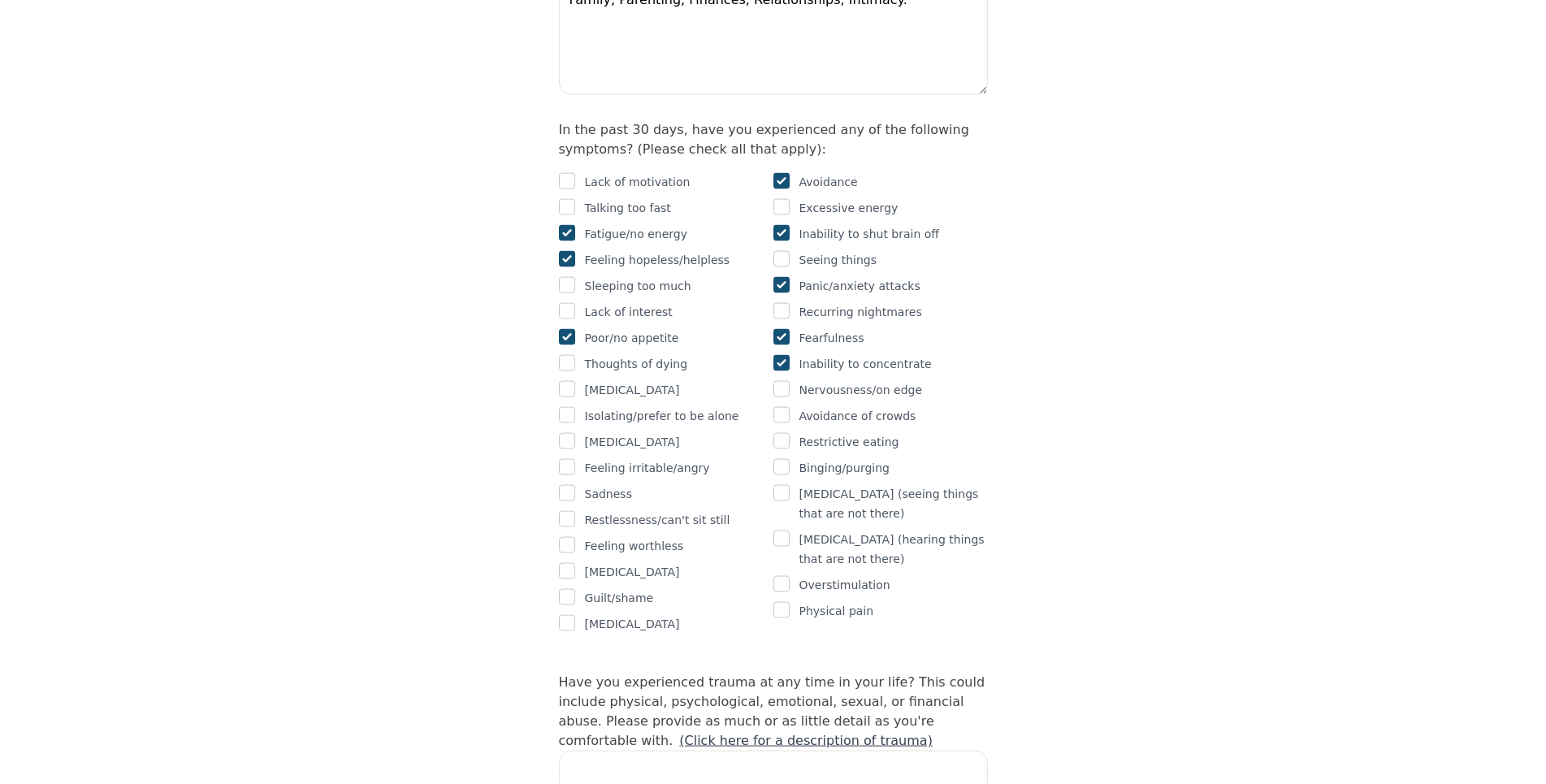
scroll to position [994, 0]
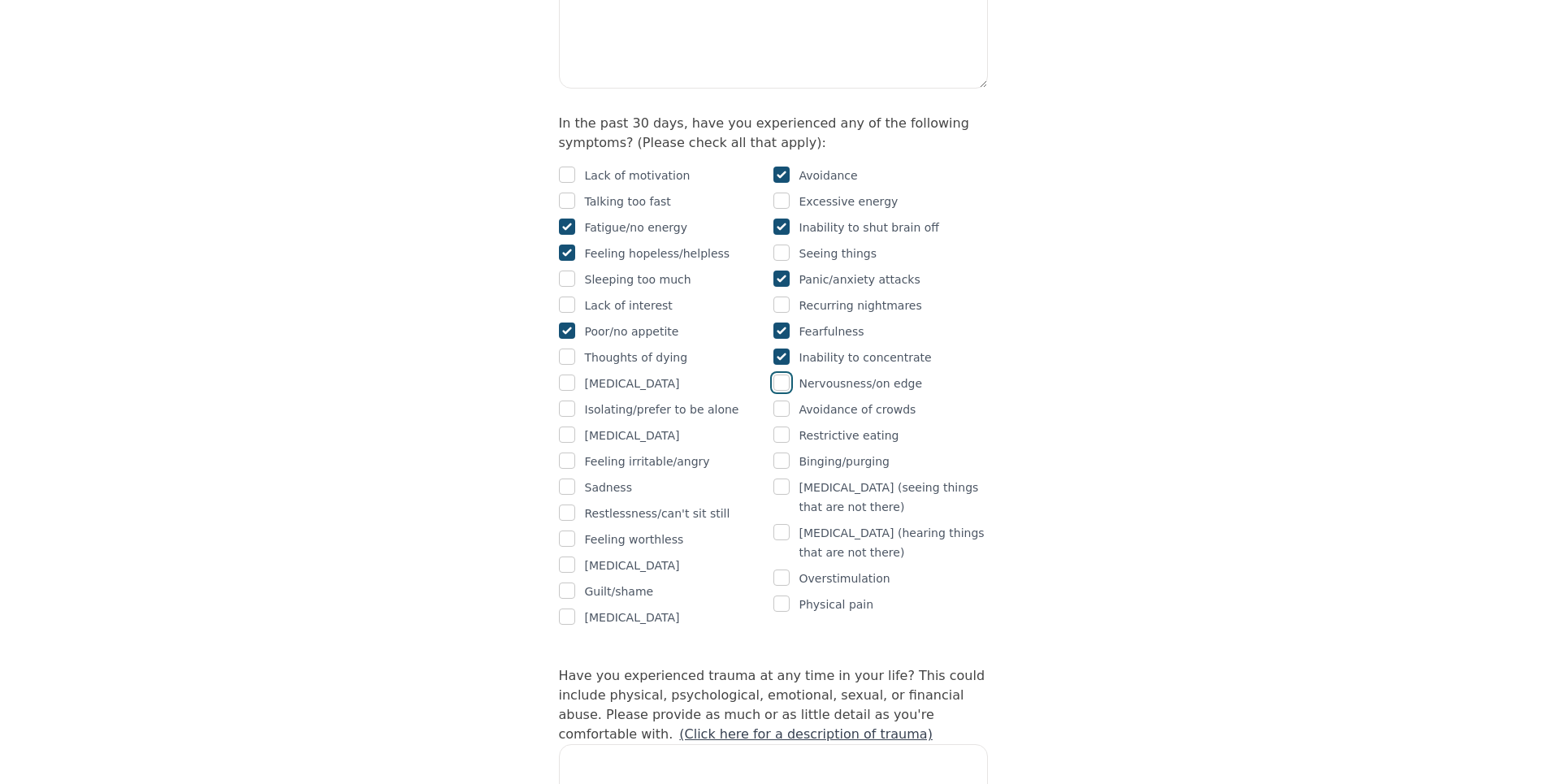
click at [783, 375] on input "checkbox" at bounding box center [782, 383] width 16 height 16
checkbox input "true"
click at [569, 478] on input "checkbox" at bounding box center [567, 486] width 16 height 16
checkbox input "true"
click at [568, 504] on input "checkbox" at bounding box center [567, 512] width 16 height 16
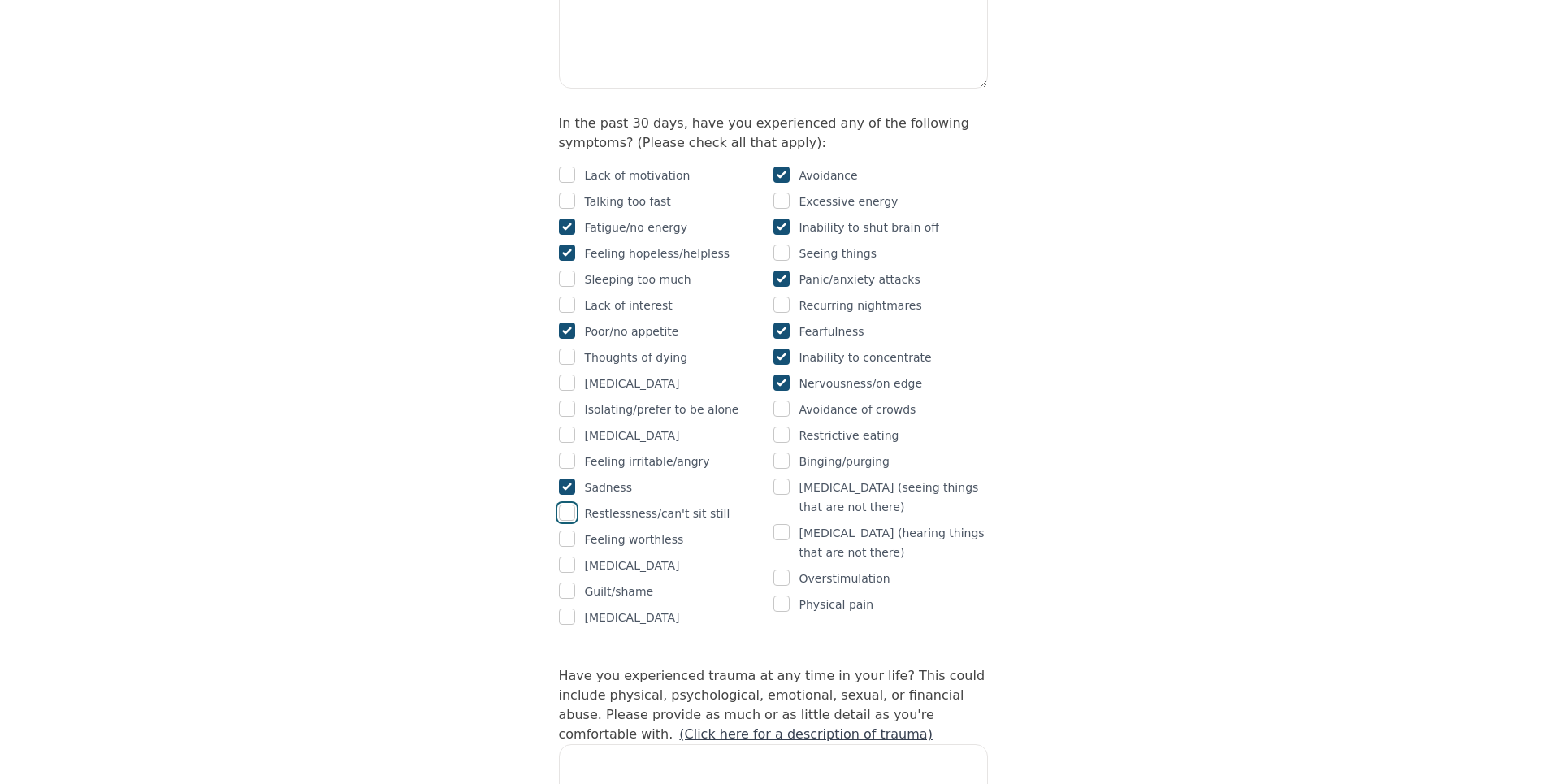
checkbox input "true"
click at [565, 531] on input "checkbox" at bounding box center [567, 539] width 16 height 16
checkbox input "true"
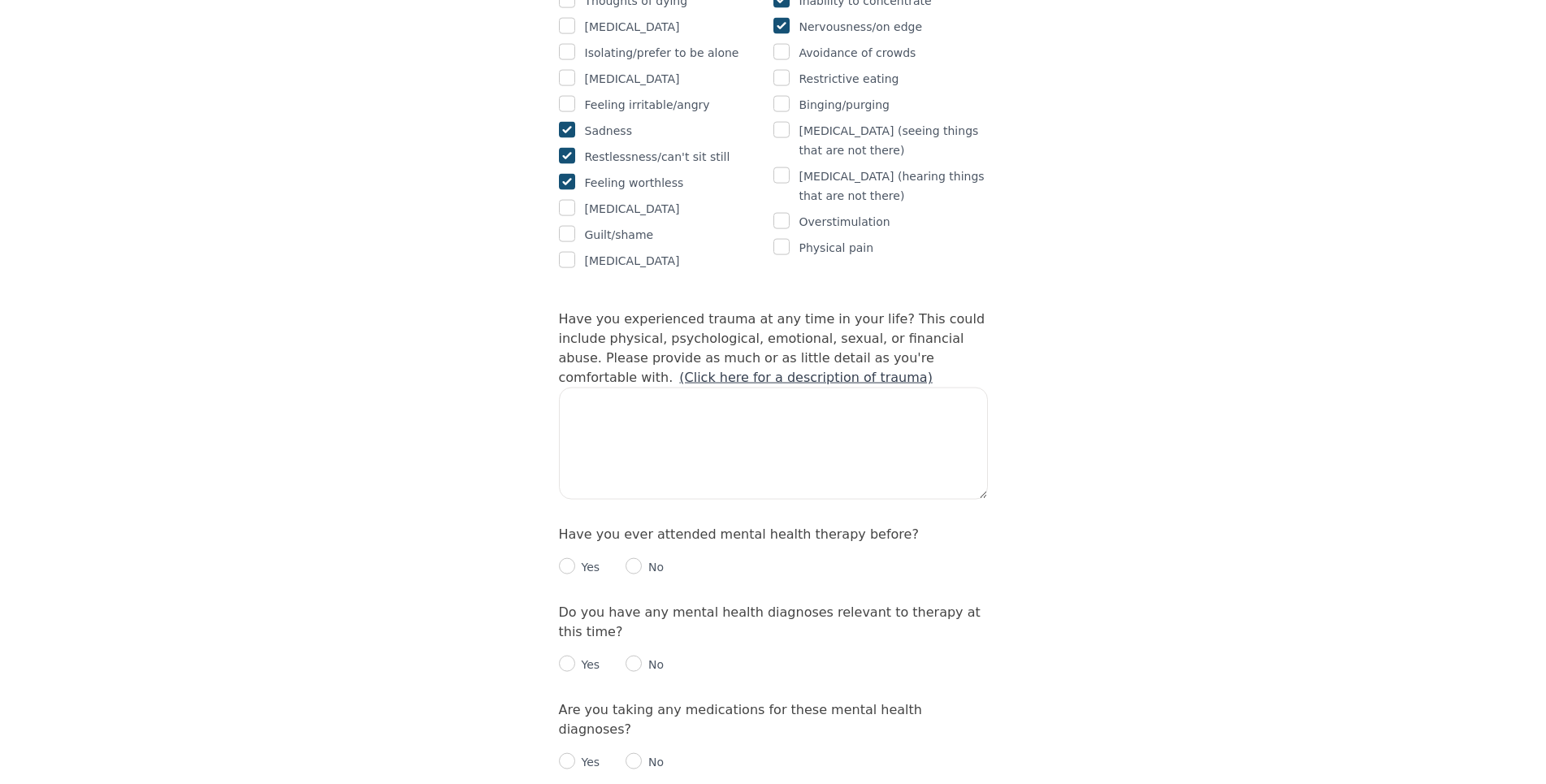
scroll to position [1408, 0]
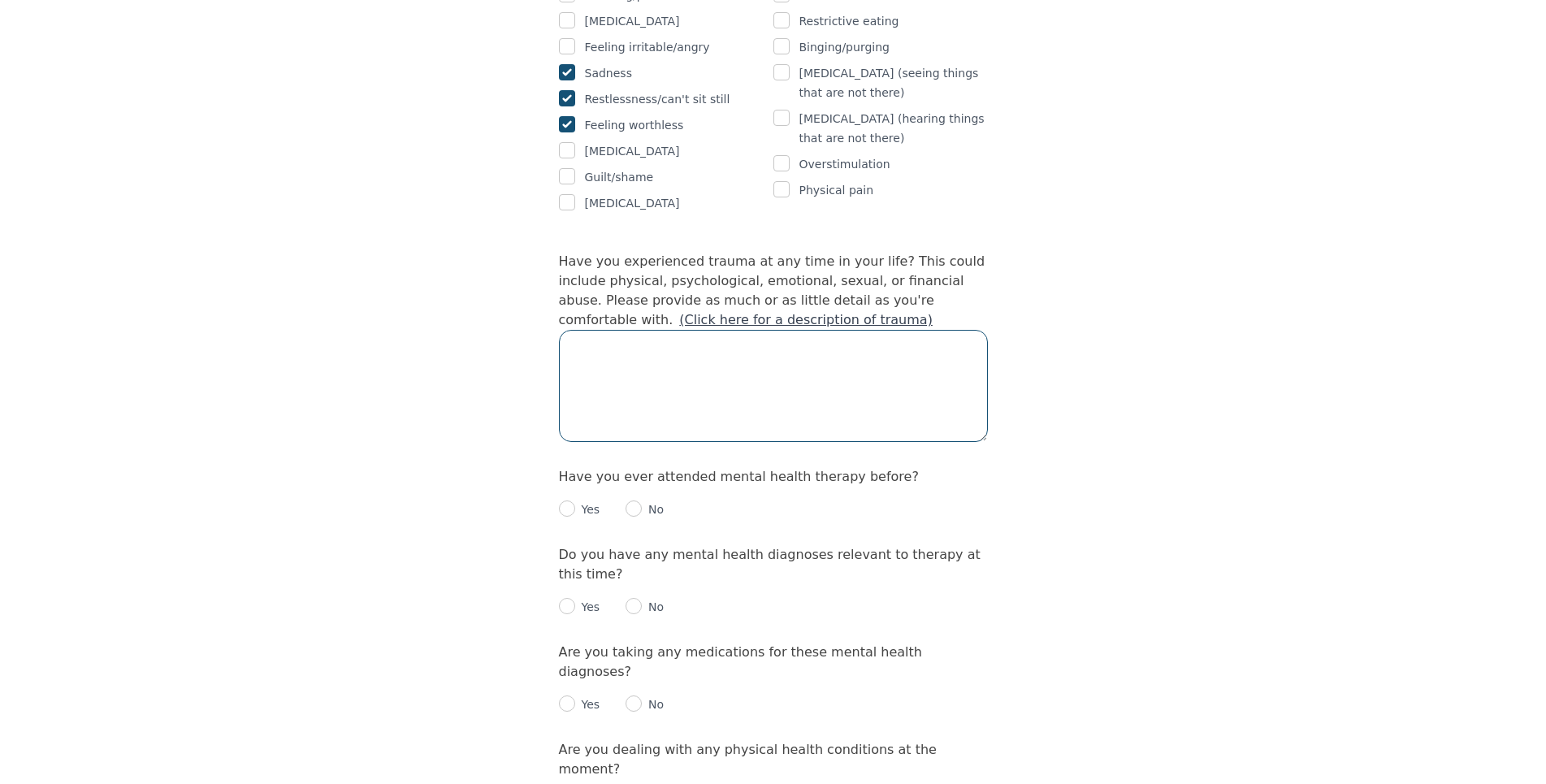
click at [640, 330] on textarea at bounding box center [773, 386] width 429 height 112
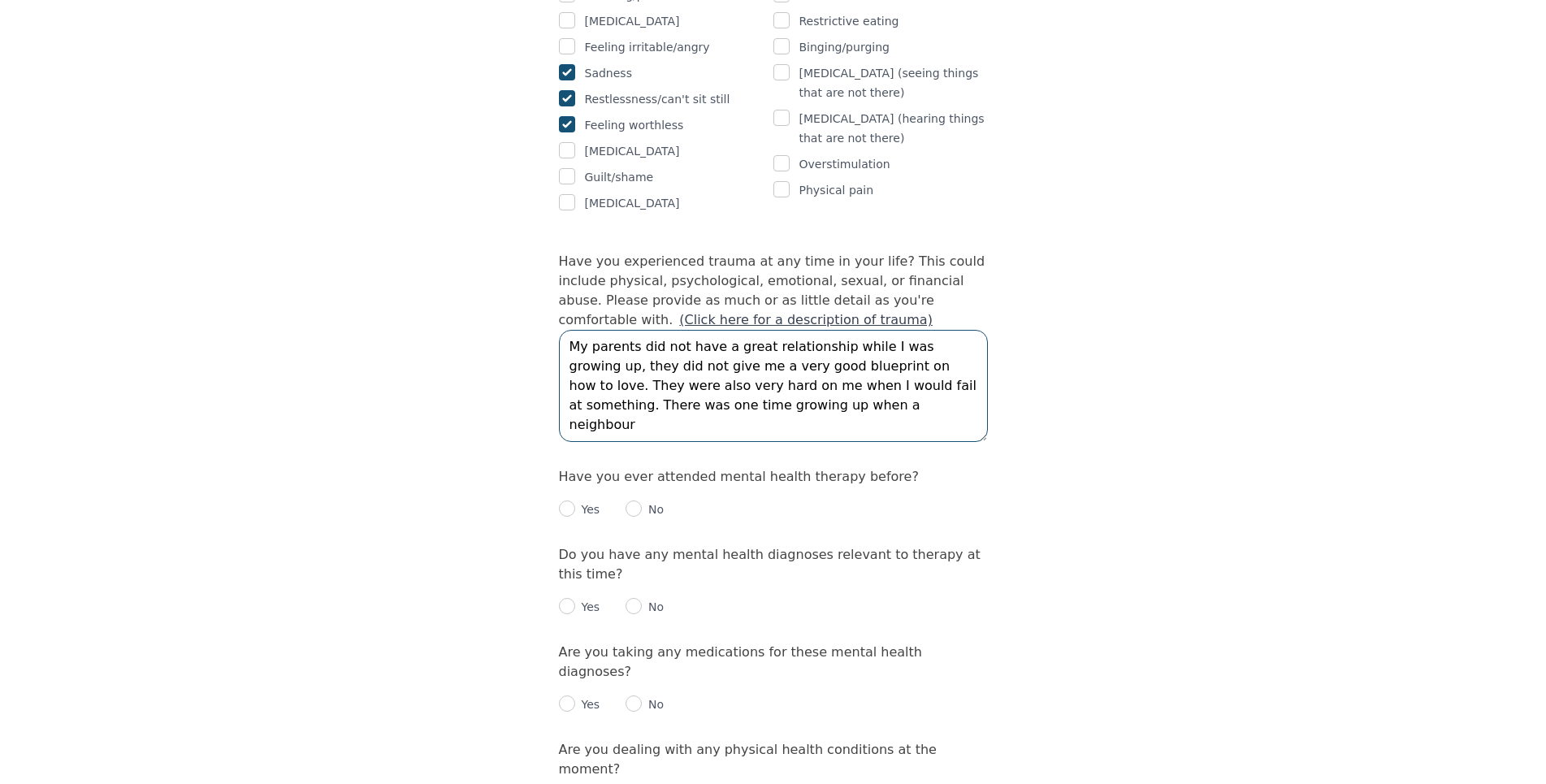
type textarea "My parents did not have a great relationship while I was growing up, they did n…"
click at [642, 501] on p "No" at bounding box center [653, 509] width 22 height 16
click at [633, 501] on input "radio" at bounding box center [634, 509] width 16 height 16
radio input "true"
click at [809, 338] on textarea "My parents did not have a great relationship while I was growing up, they did n…" at bounding box center [773, 386] width 429 height 112
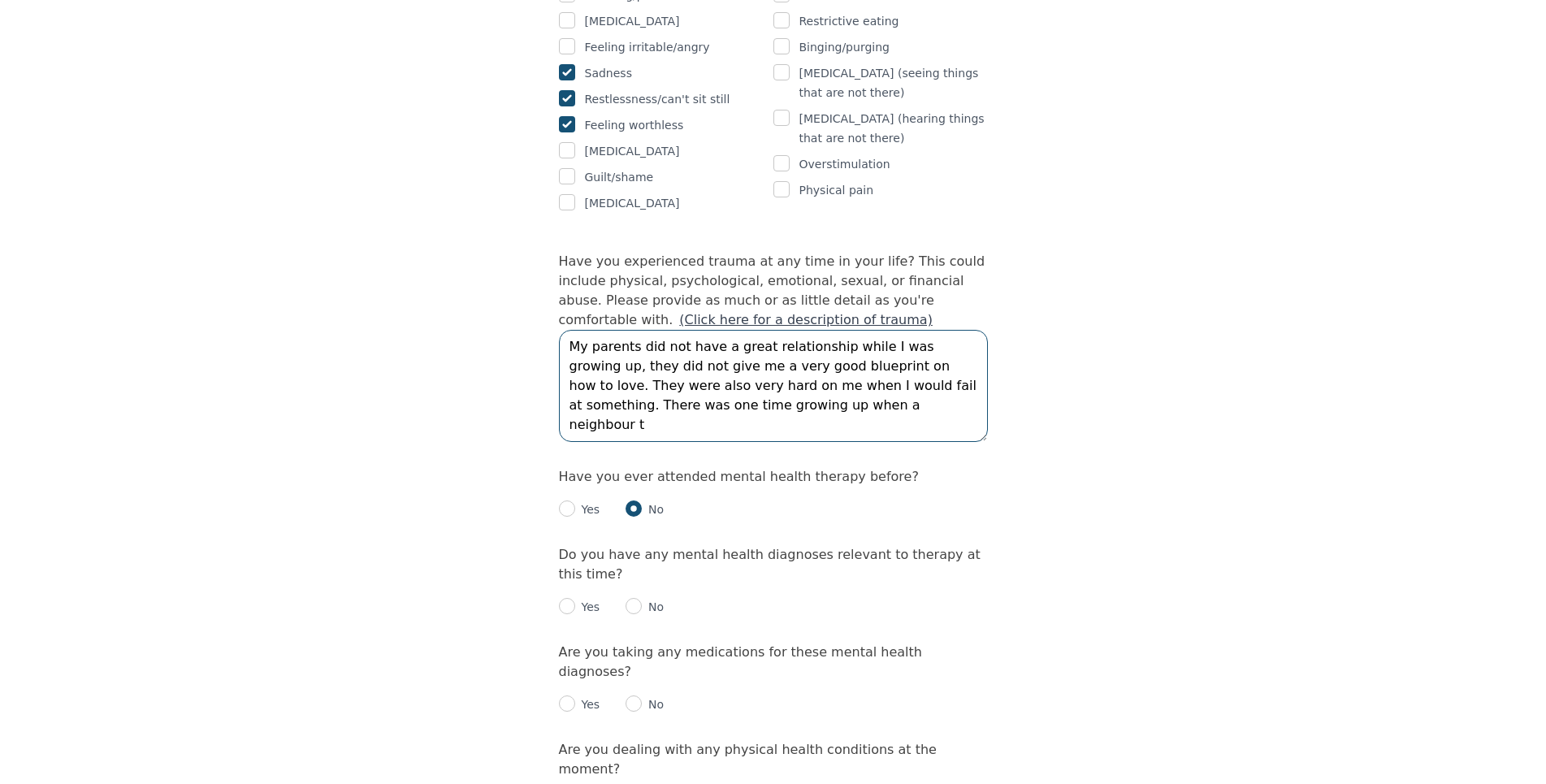
type textarea "My parents did not have a great relationship while I was growing up, they did n…"
click at [632, 598] on input "radio" at bounding box center [634, 606] width 16 height 16
radio input "true"
click at [635, 695] on input "radio" at bounding box center [634, 703] width 16 height 16
radio input "true"
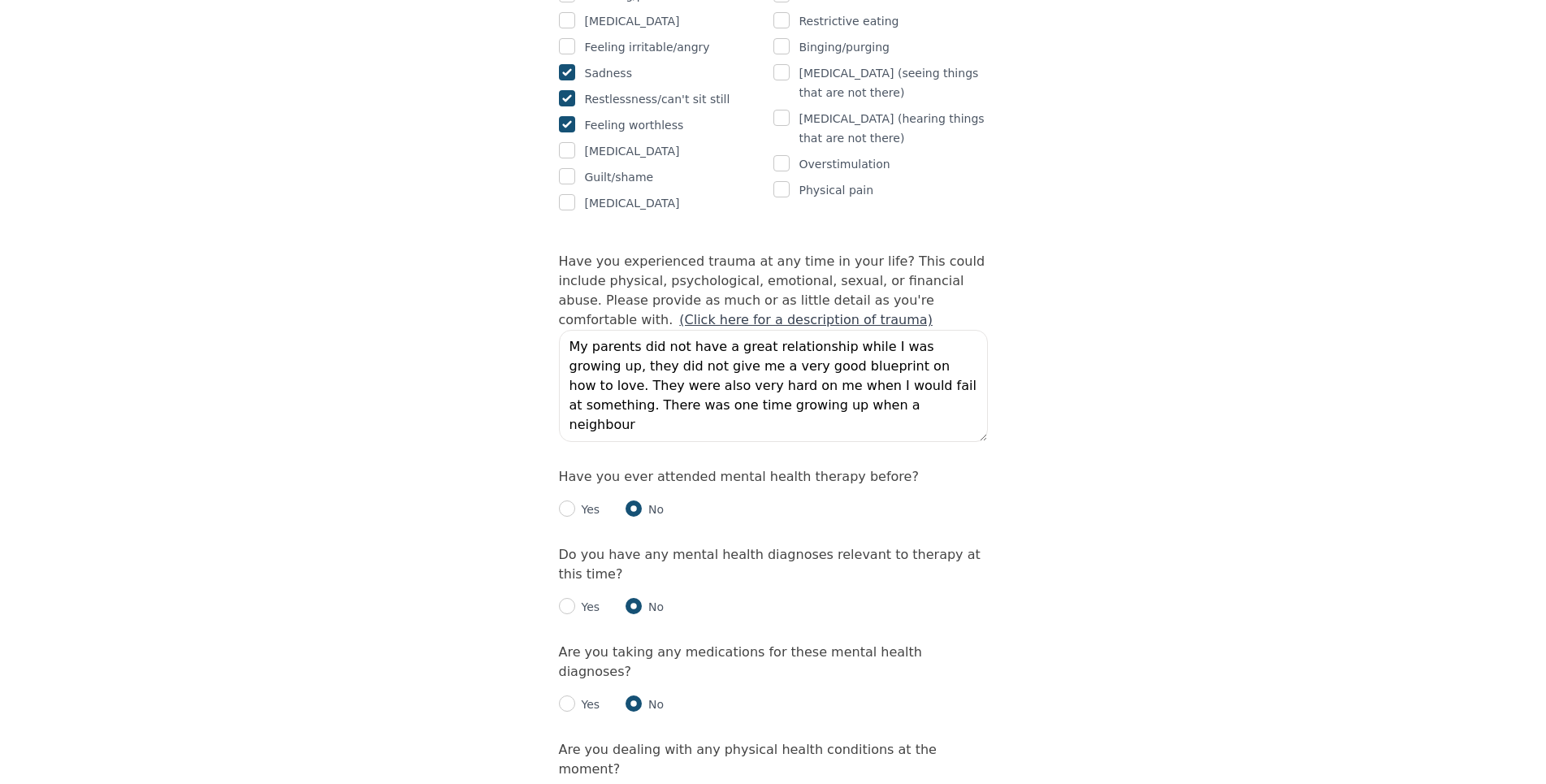
radio input "true"
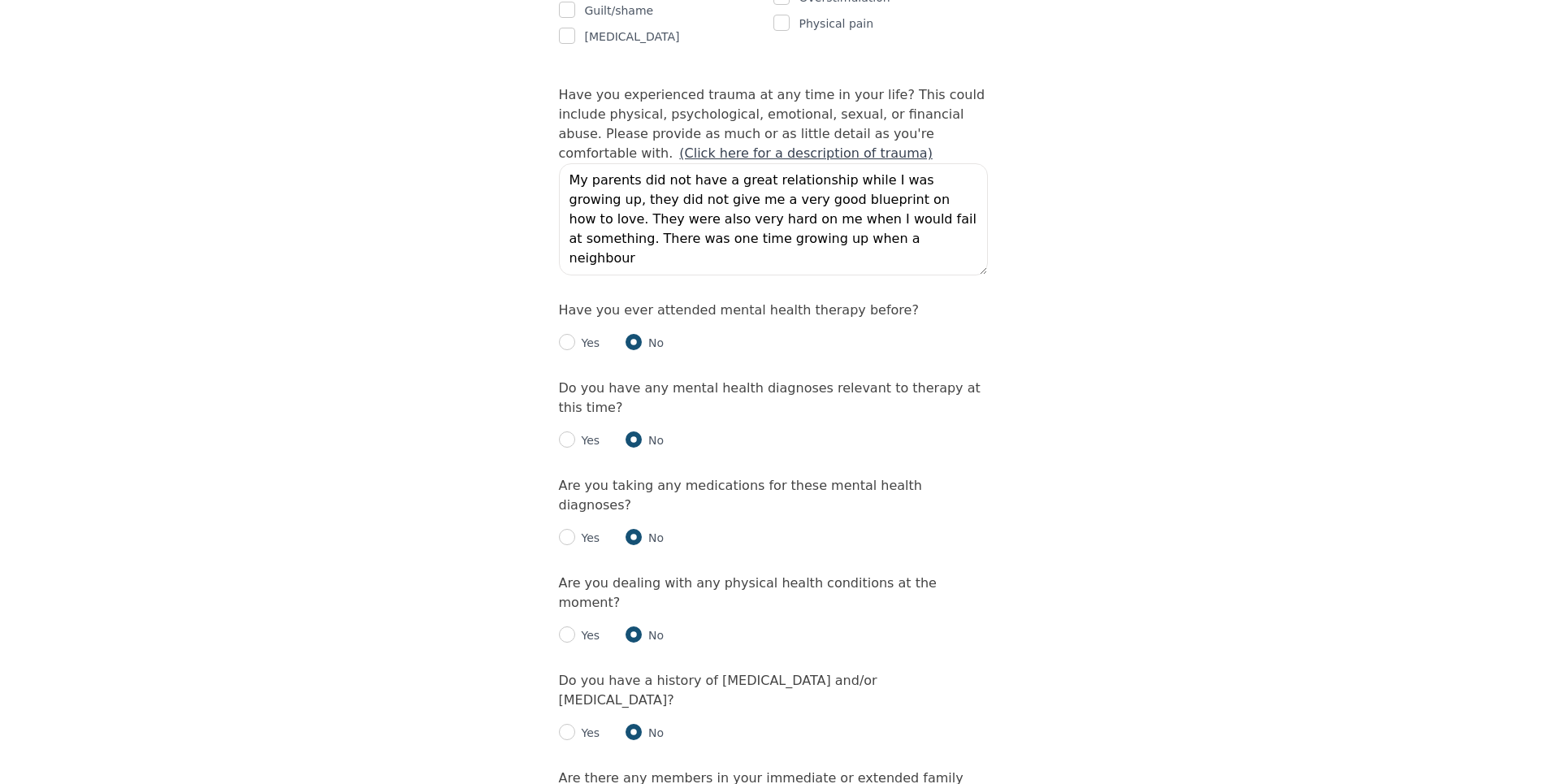
scroll to position [1657, 0]
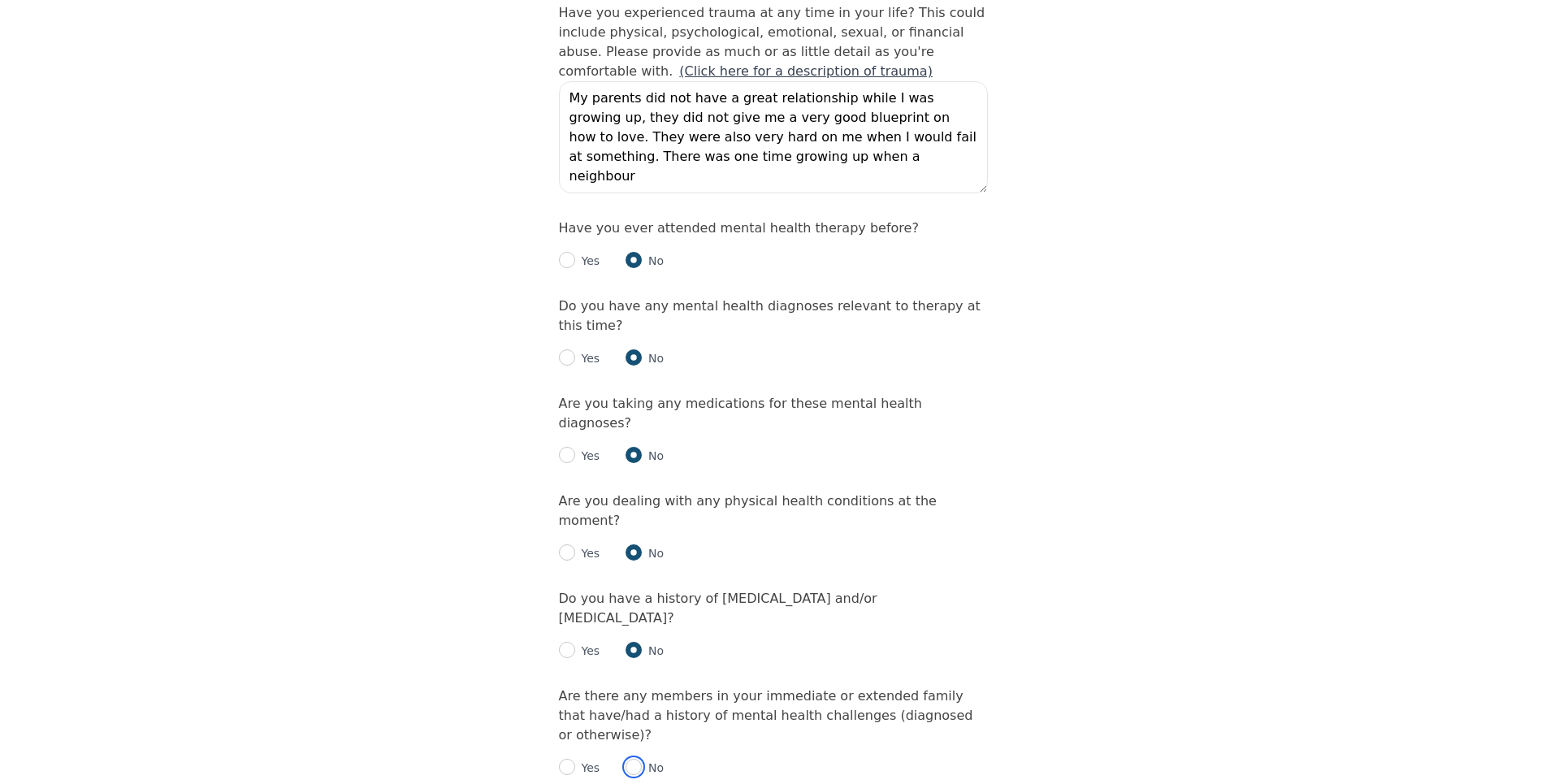
click at [635, 759] on input "radio" at bounding box center [634, 767] width 16 height 16
radio input "true"
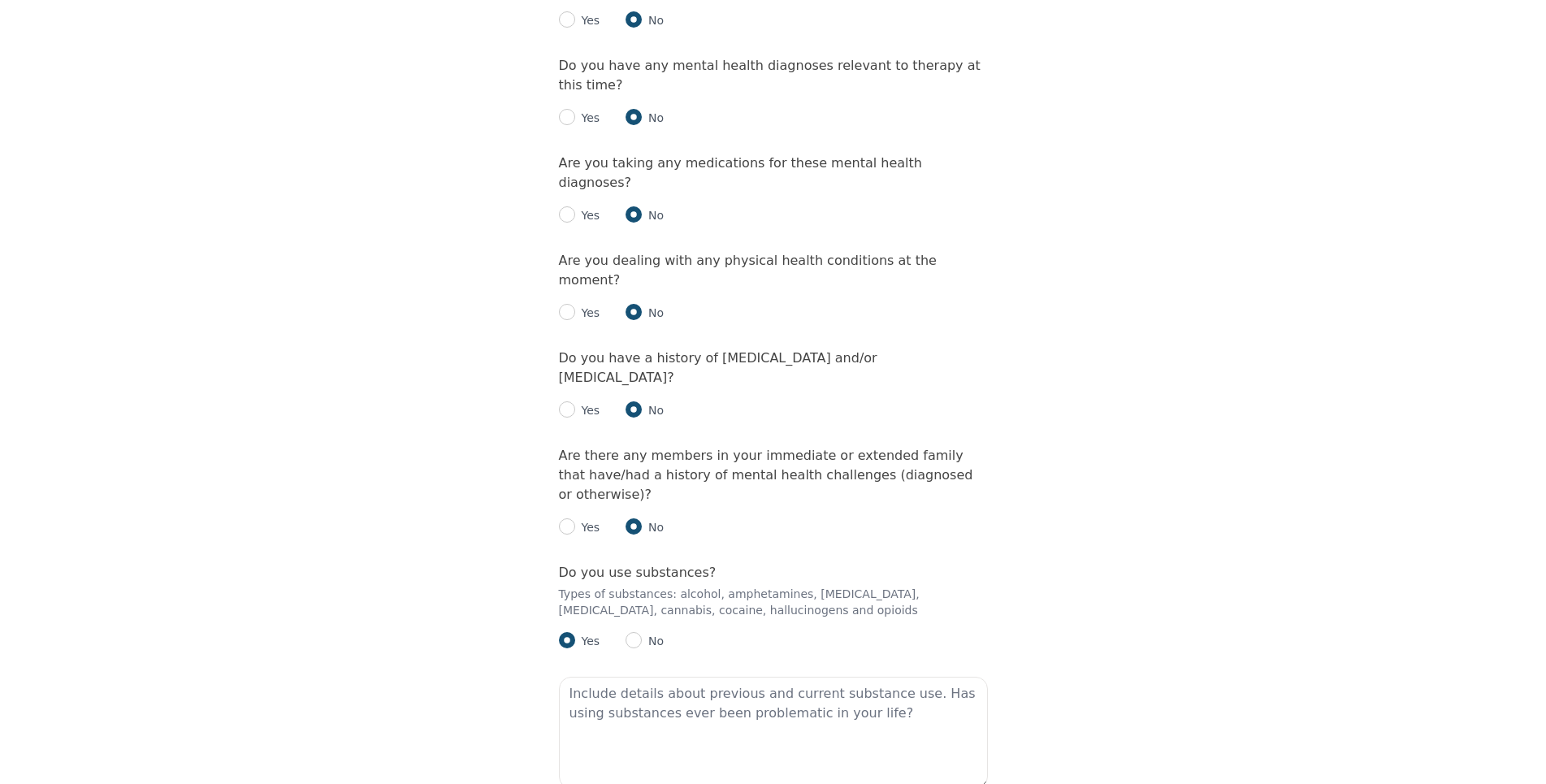
scroll to position [1905, 0]
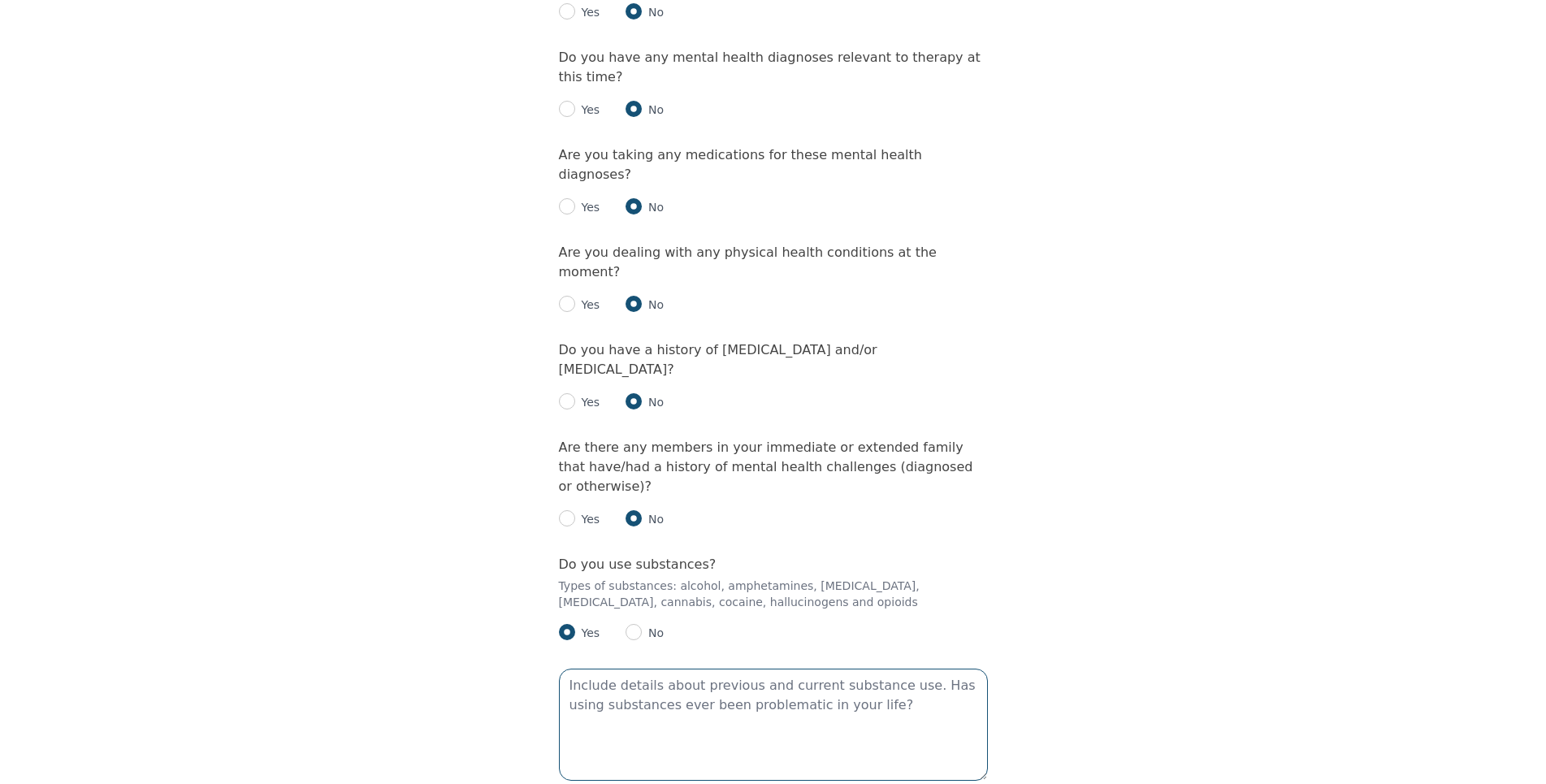
click at [661, 668] on textarea at bounding box center [773, 724] width 429 height 112
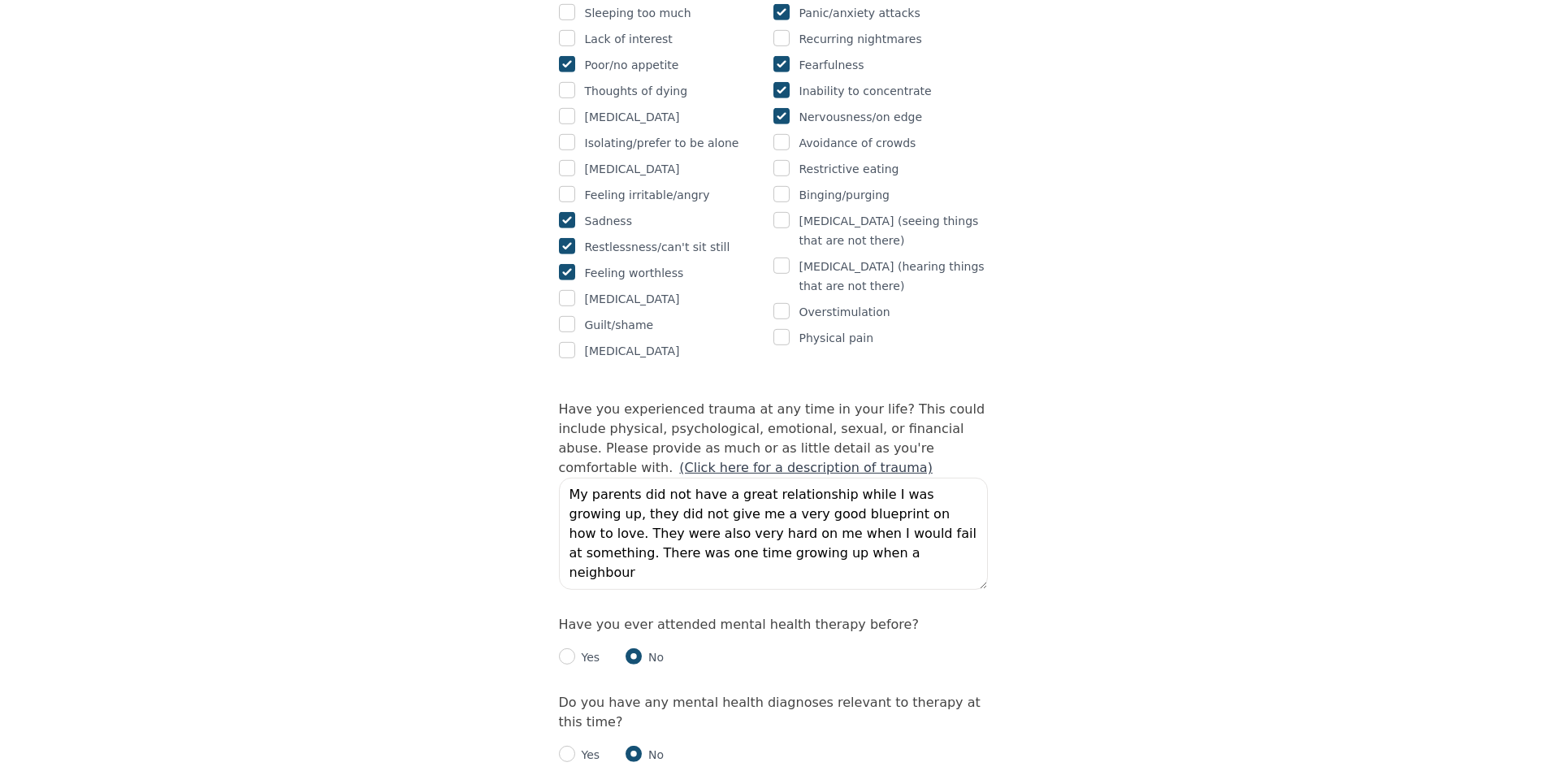
scroll to position [1408, 0]
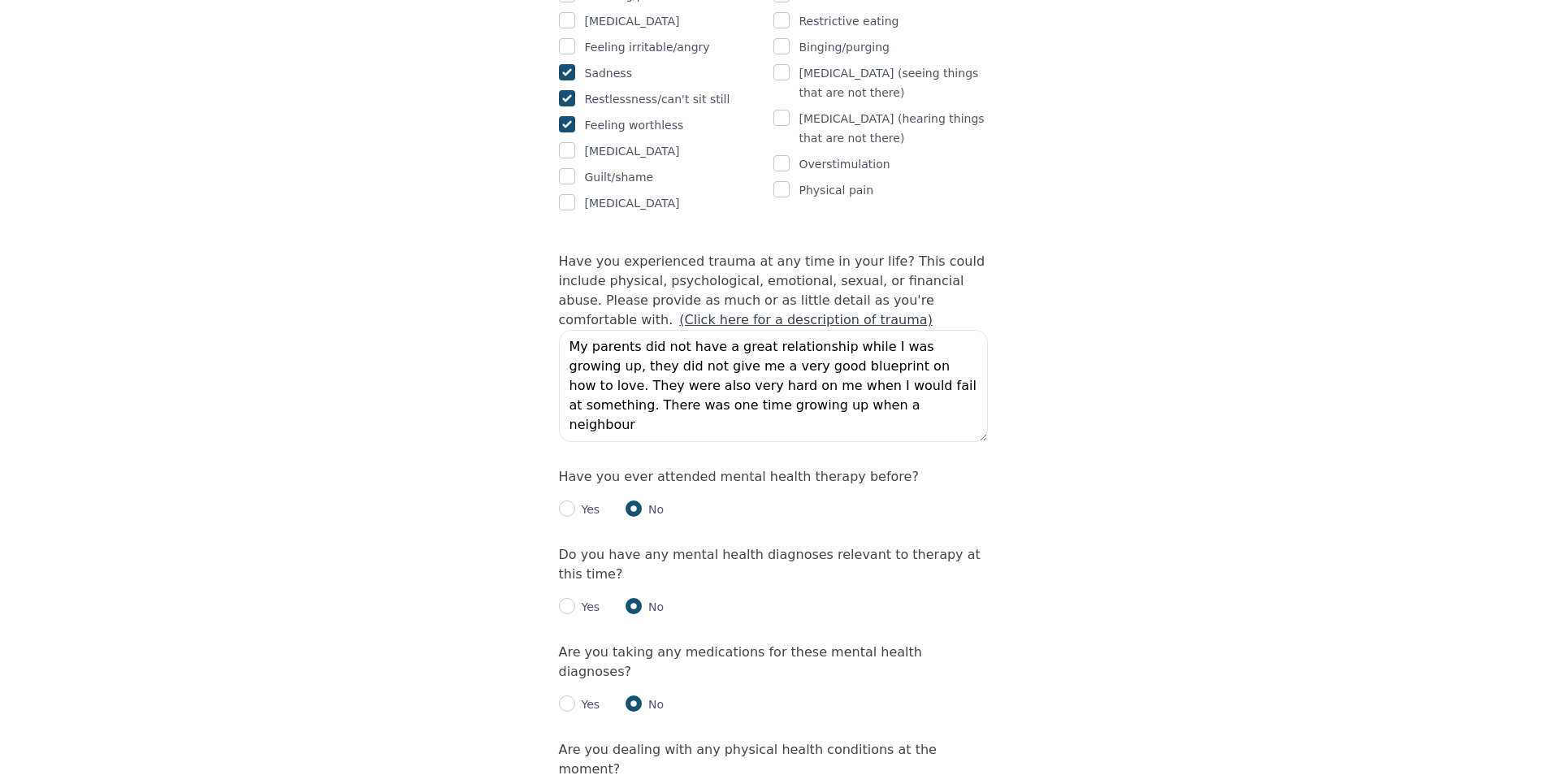
type textarea "I don't abuse the same way as I used to, but alcohol and cannabis are two thing…"
click at [786, 330] on textarea "My parents did not have a great relationship while I was growing up, they did n…" at bounding box center [773, 386] width 429 height 112
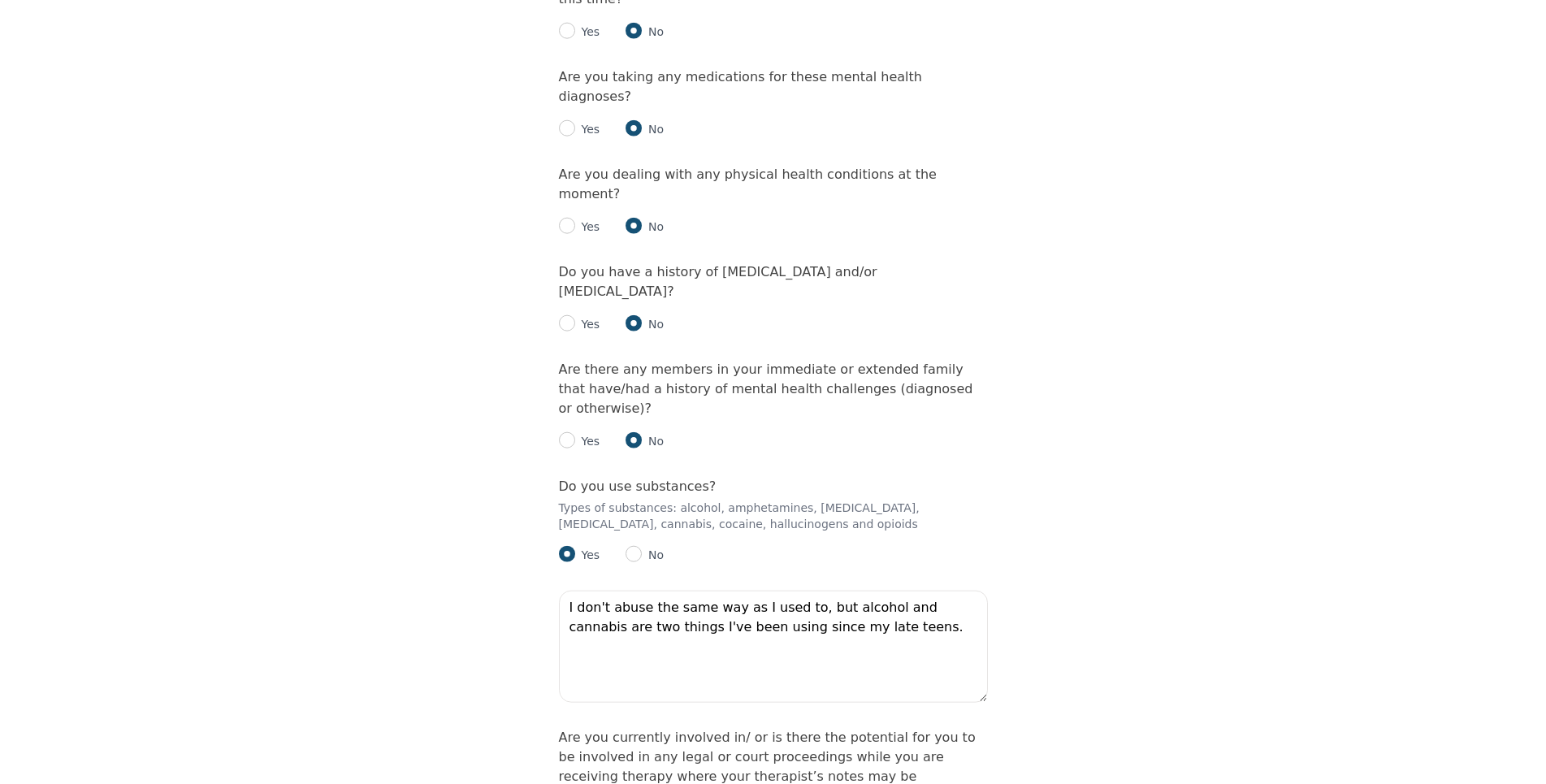
scroll to position [2070, 0]
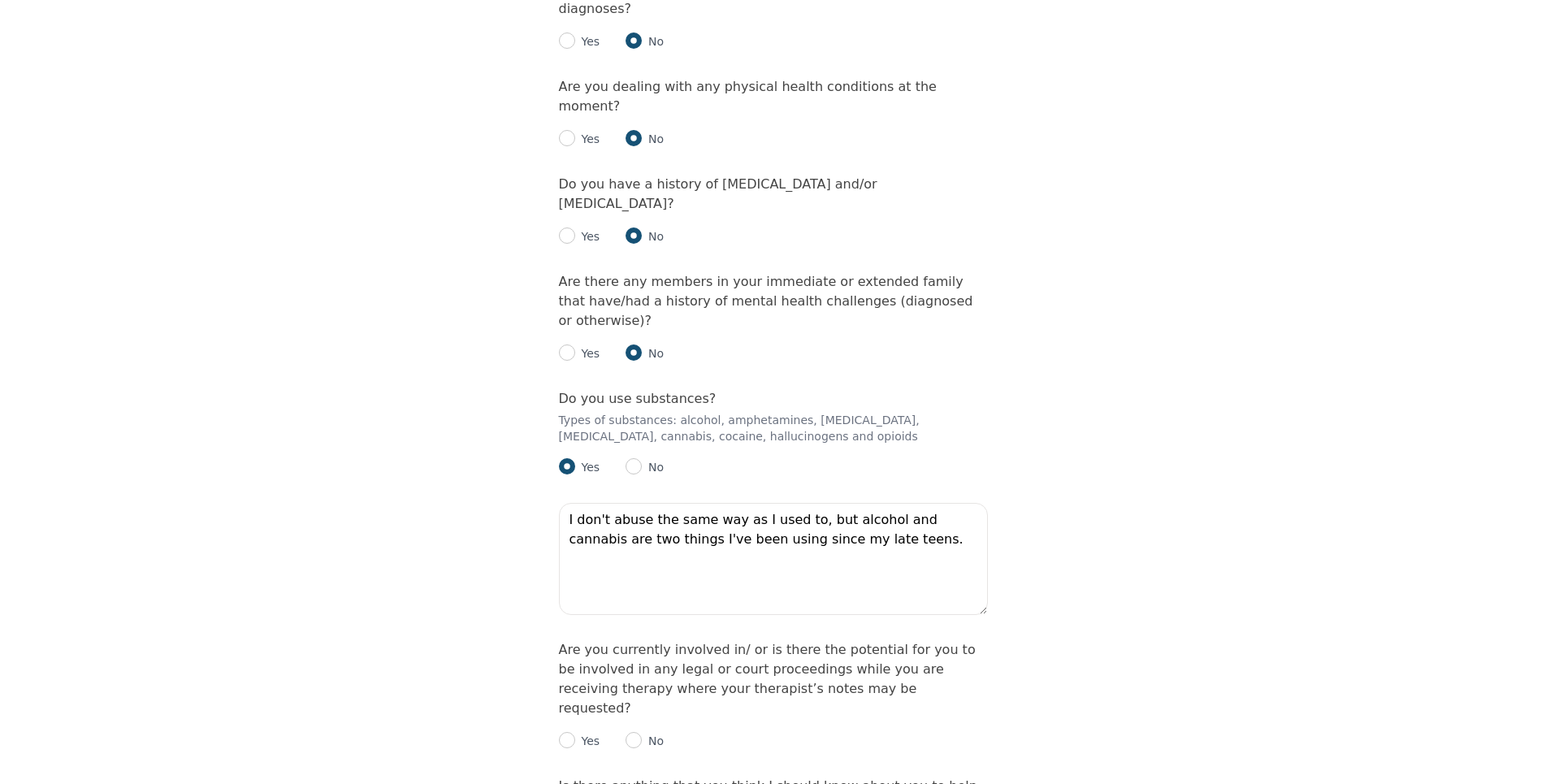
type textarea "My parents did not have a great relationship while I was growing up, they did n…"
click at [638, 731] on input "radio" at bounding box center [634, 740] width 16 height 16
radio input "true"
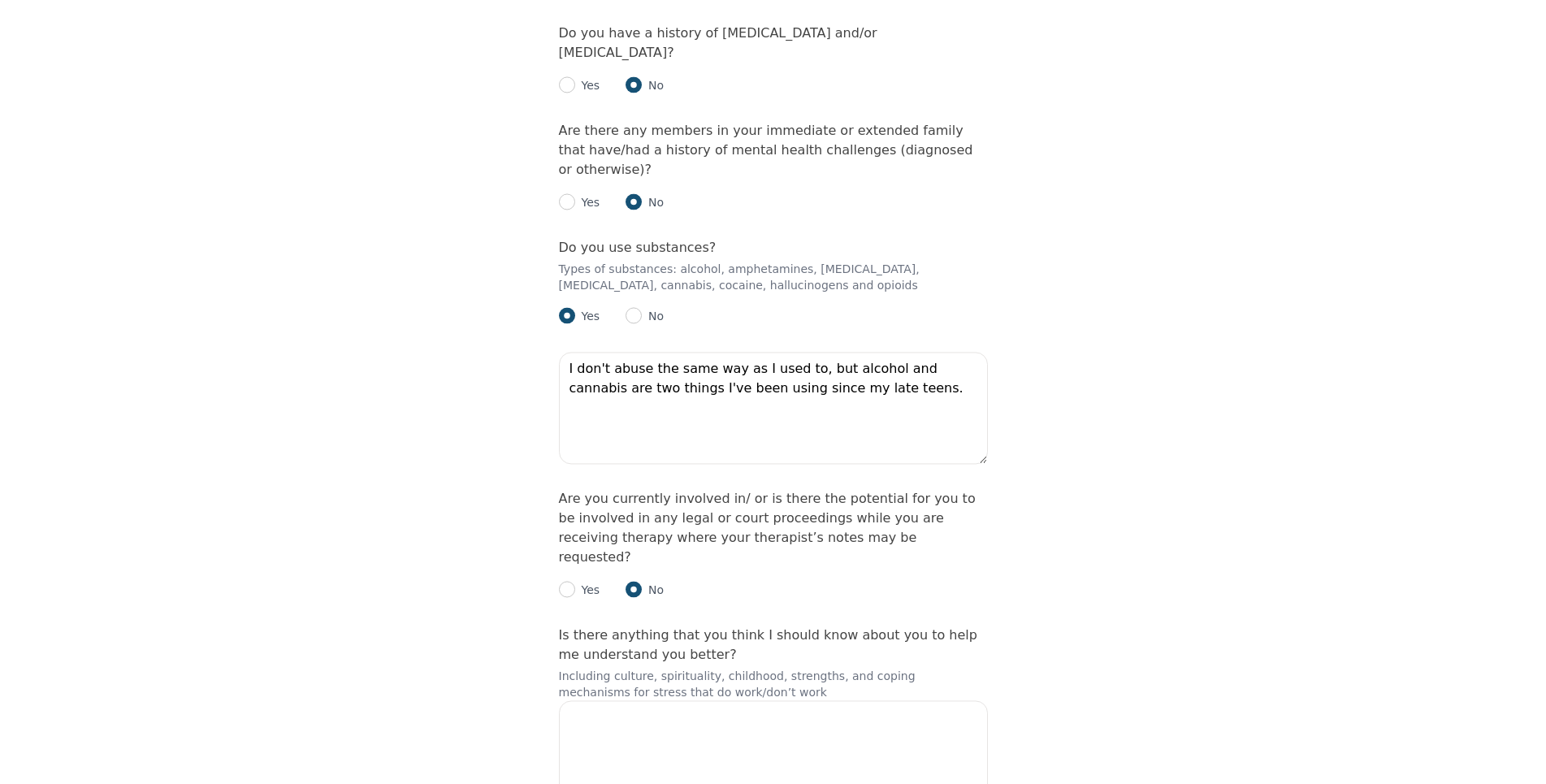
scroll to position [2287, 0]
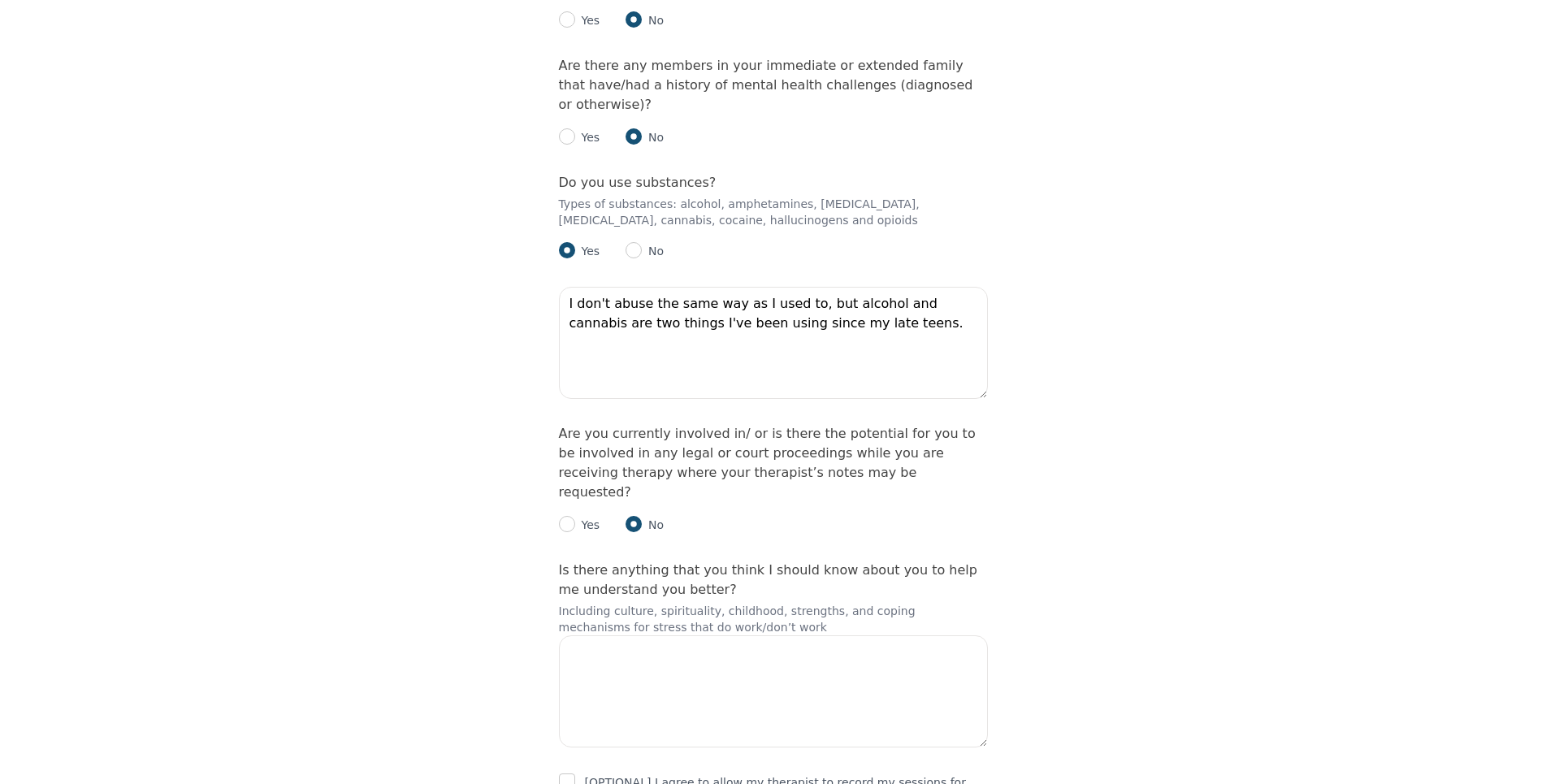
click at [599, 603] on p "Including culture, spirituality, childhood, strengths, and coping mechanisms fo…" at bounding box center [773, 619] width 429 height 33
click at [574, 603] on p "Including culture, spirituality, childhood, strengths, and coping mechanisms fo…" at bounding box center [773, 619] width 429 height 33
click at [571, 603] on p "Including culture, spirituality, childhood, strengths, and coping mechanisms fo…" at bounding box center [773, 619] width 429 height 33
click at [639, 635] on textarea at bounding box center [773, 691] width 429 height 112
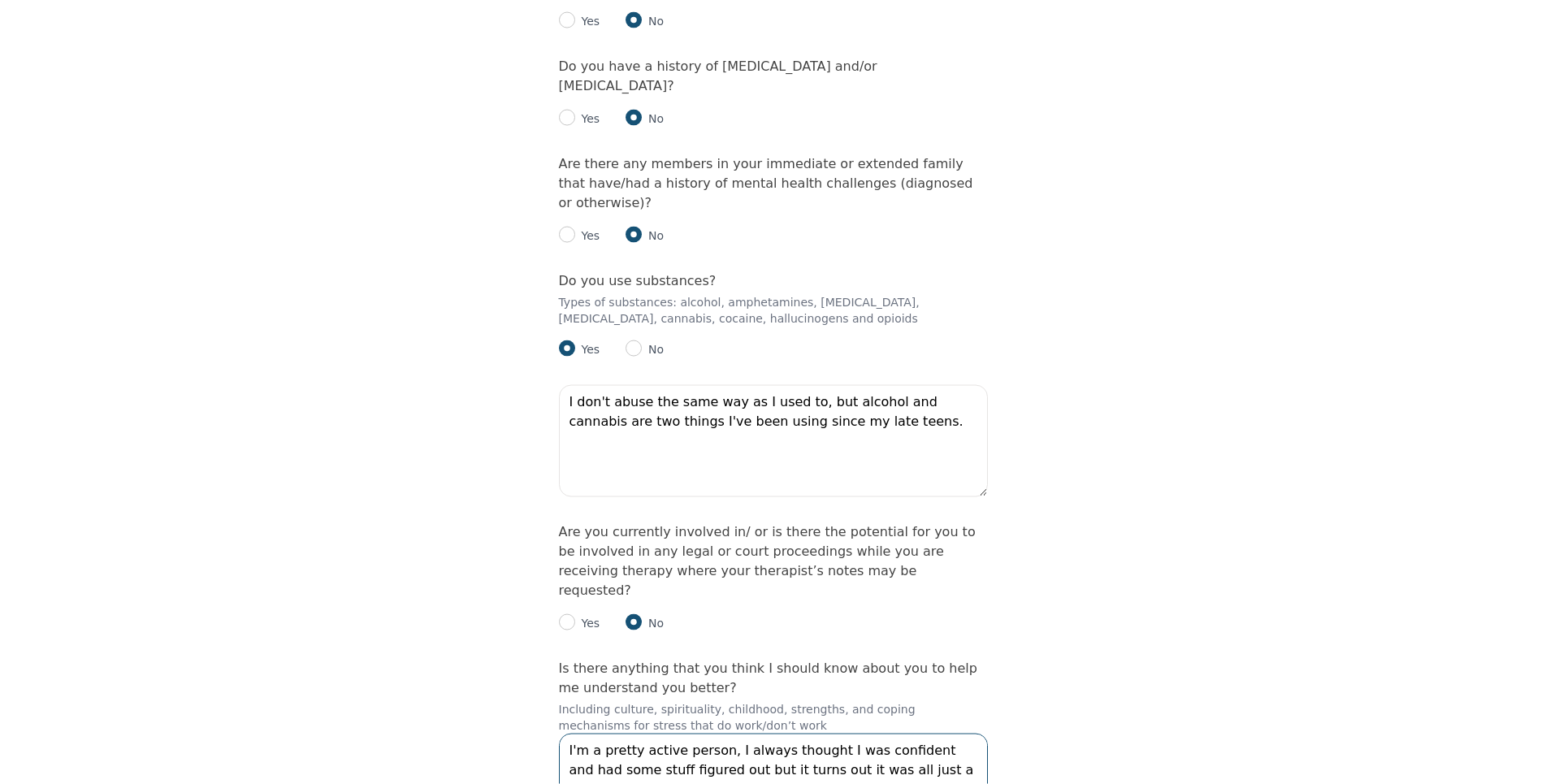
scroll to position [2204, 0]
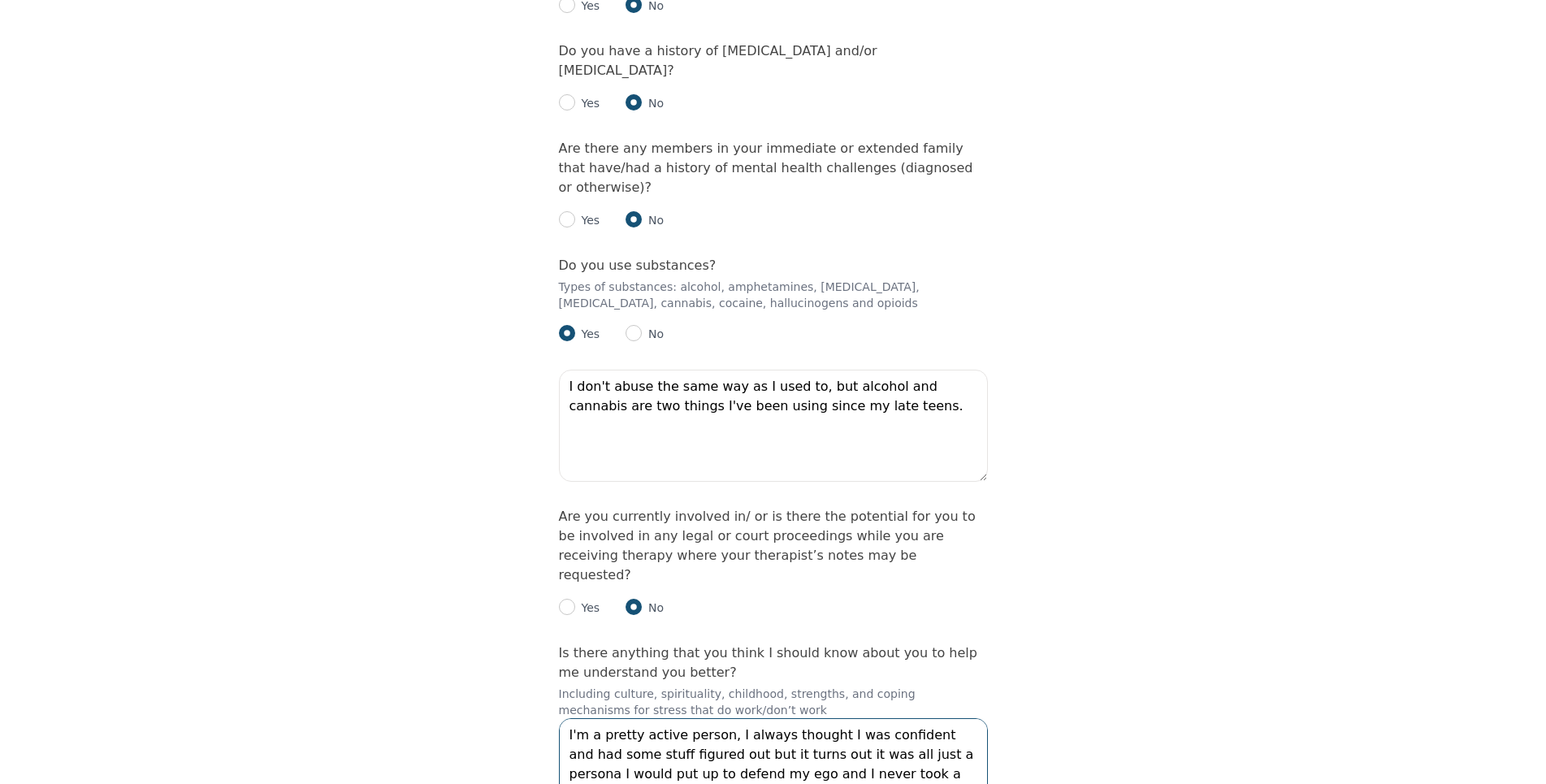
drag, startPoint x: 629, startPoint y: 592, endPoint x: 610, endPoint y: 596, distance: 19.4
click at [610, 718] on textarea "I'm a pretty active person, I always thought I was confident and had some stuff…" at bounding box center [773, 774] width 429 height 112
click at [653, 718] on textarea "I'm a pretty active person, I always thought I was confident and had some stuff…" at bounding box center [773, 774] width 429 height 112
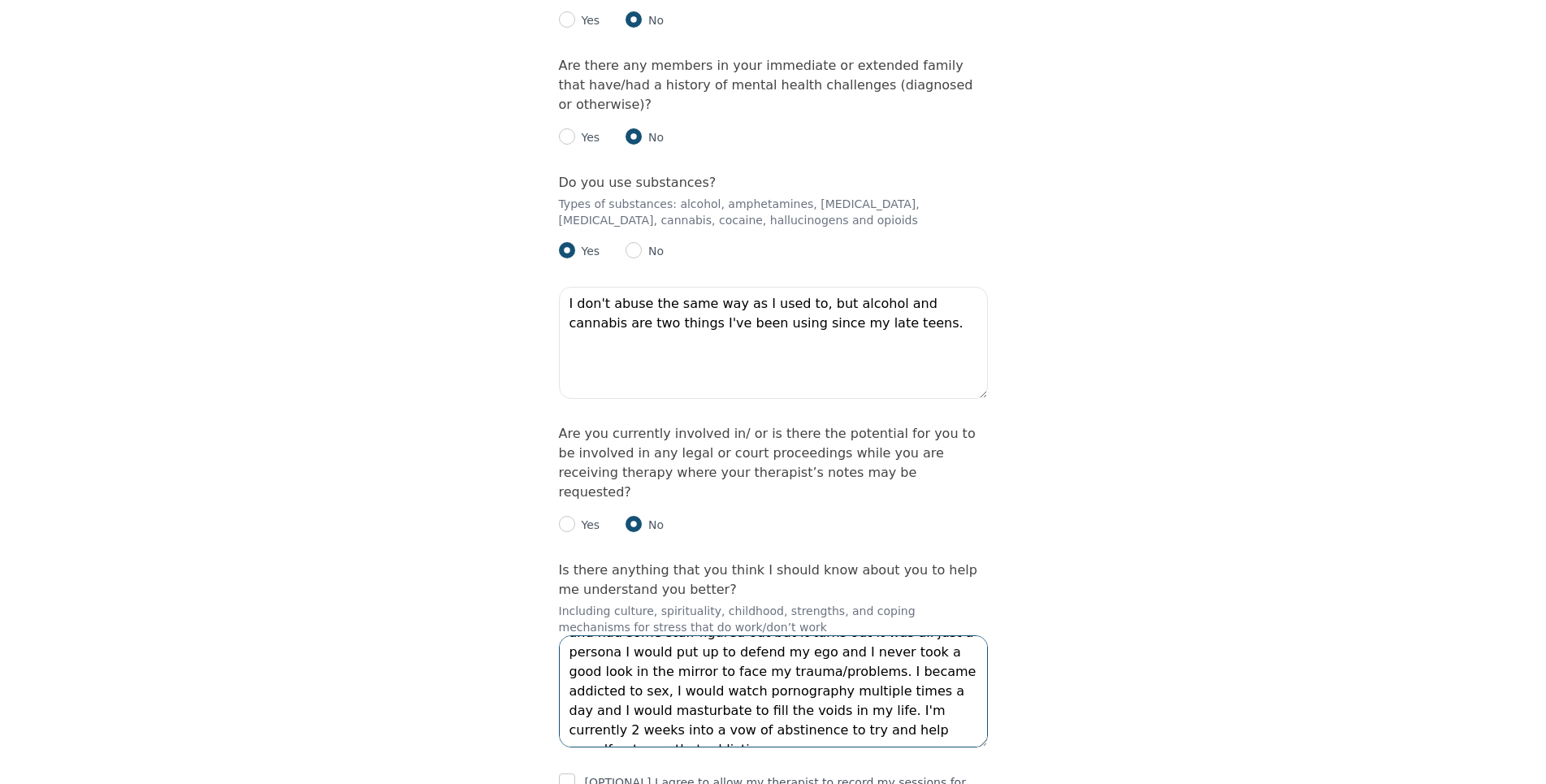
click at [777, 635] on textarea "I'm a pretty active person, I always thought I was confident and had some stuff…" at bounding box center [773, 691] width 429 height 112
click at [918, 635] on textarea "I'm a pretty active person, I always thought I was confident and had some stuff…" at bounding box center [773, 691] width 429 height 112
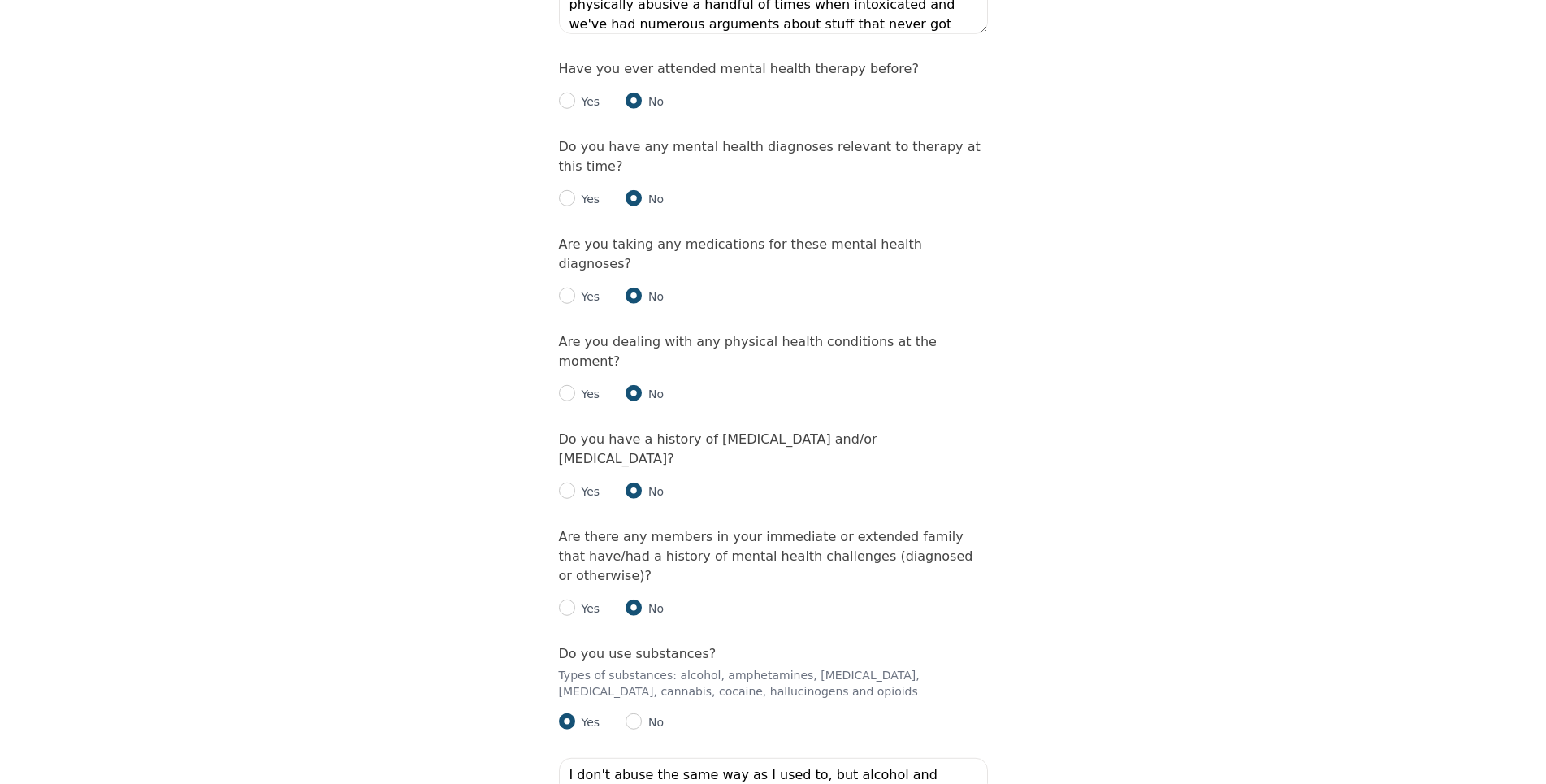
scroll to position [1790, 0]
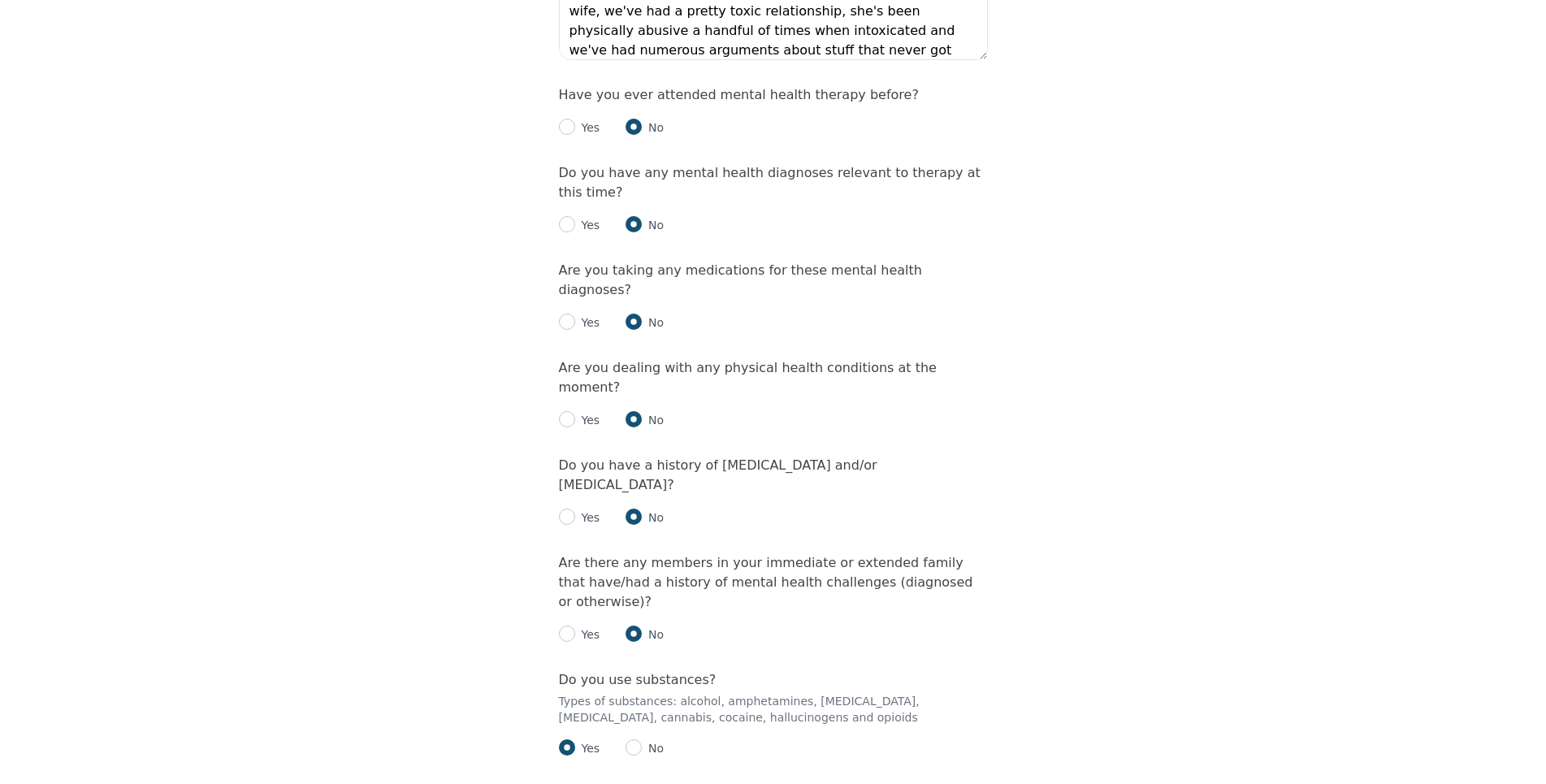
type textarea "I'm a pretty active person, I always thought I was confident and had some stuff…"
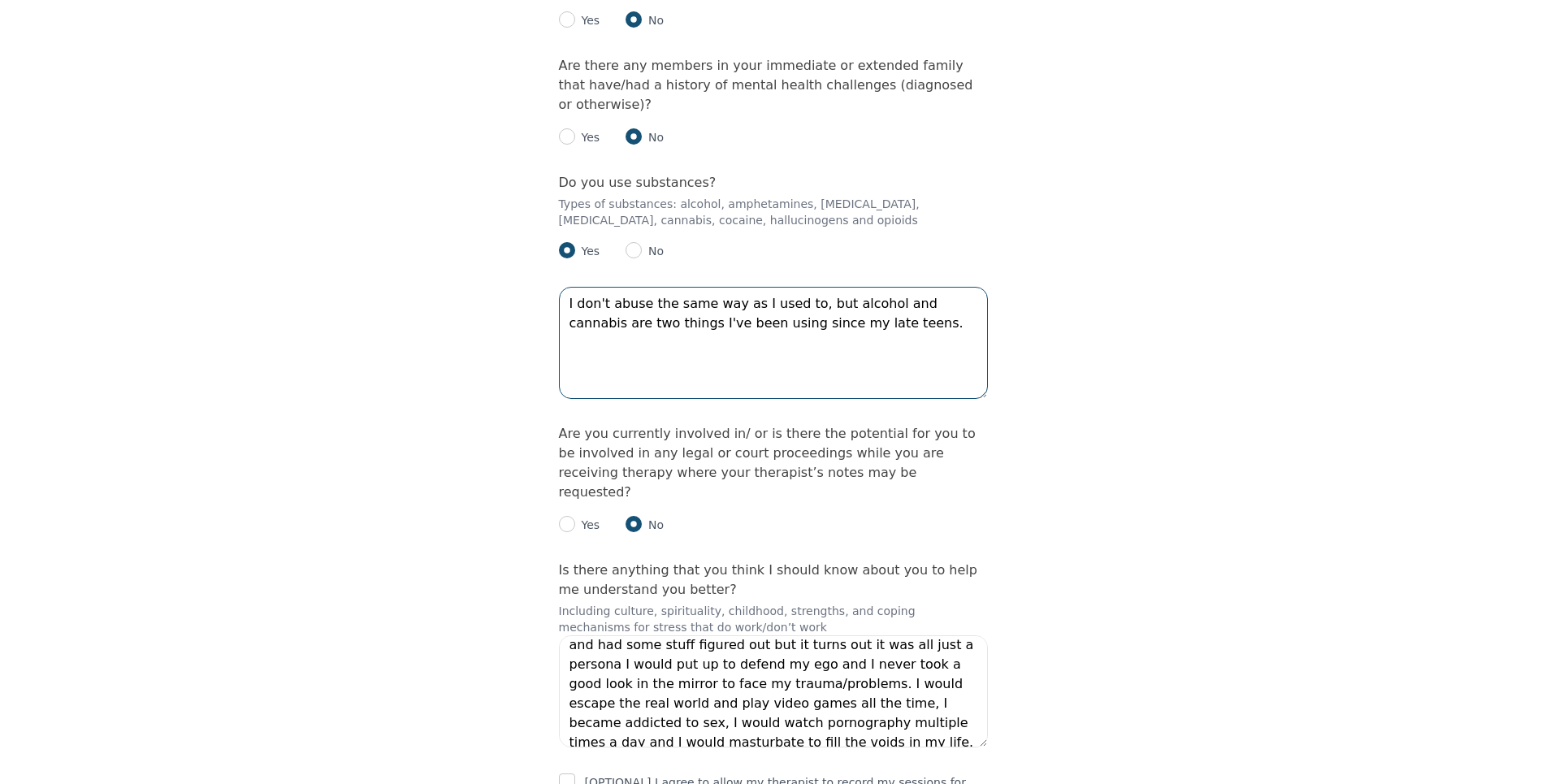
scroll to position [59, 0]
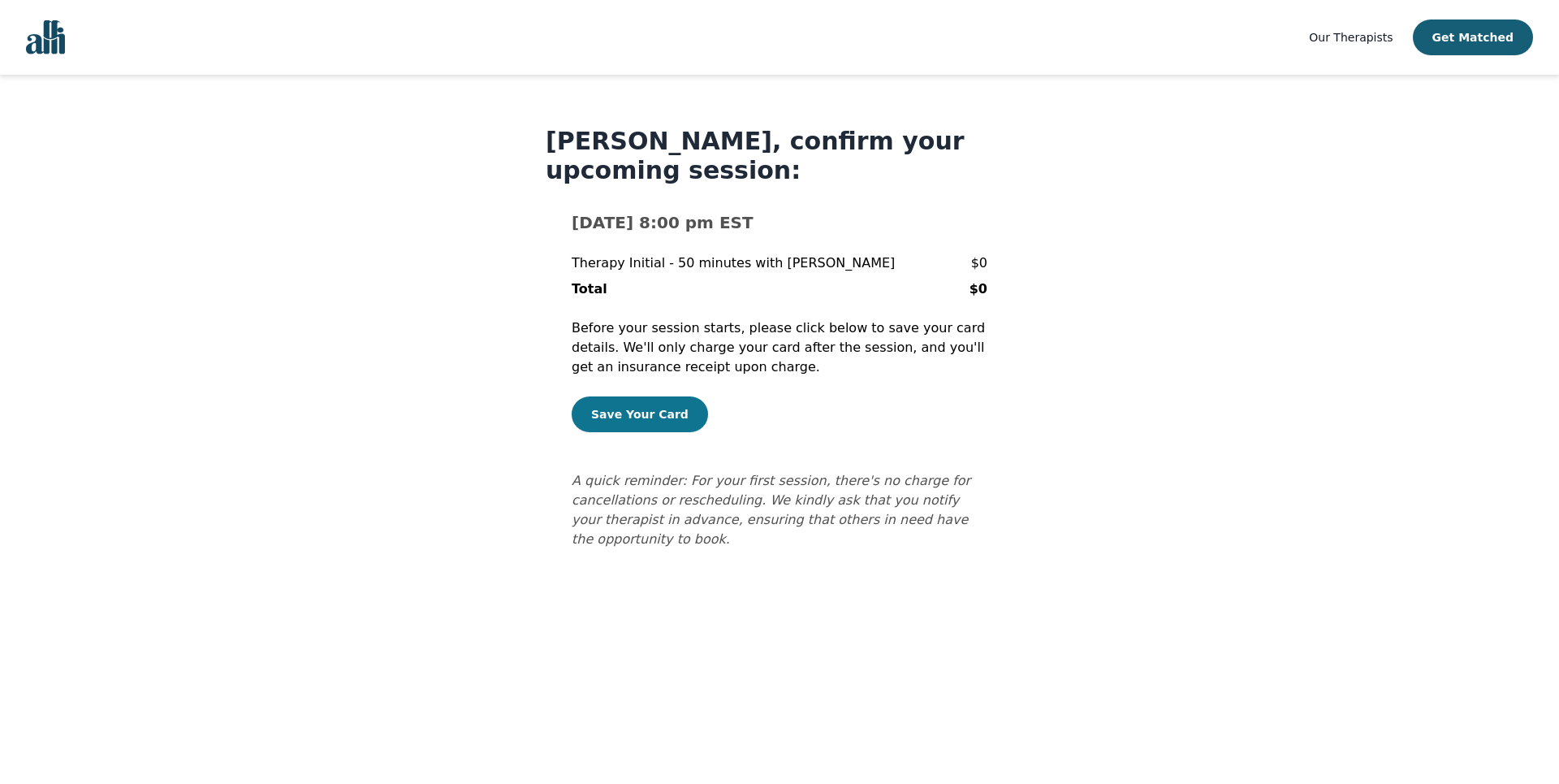
click at [640, 423] on button "Save Your Card" at bounding box center [639, 414] width 137 height 35
